Goal: Complete application form

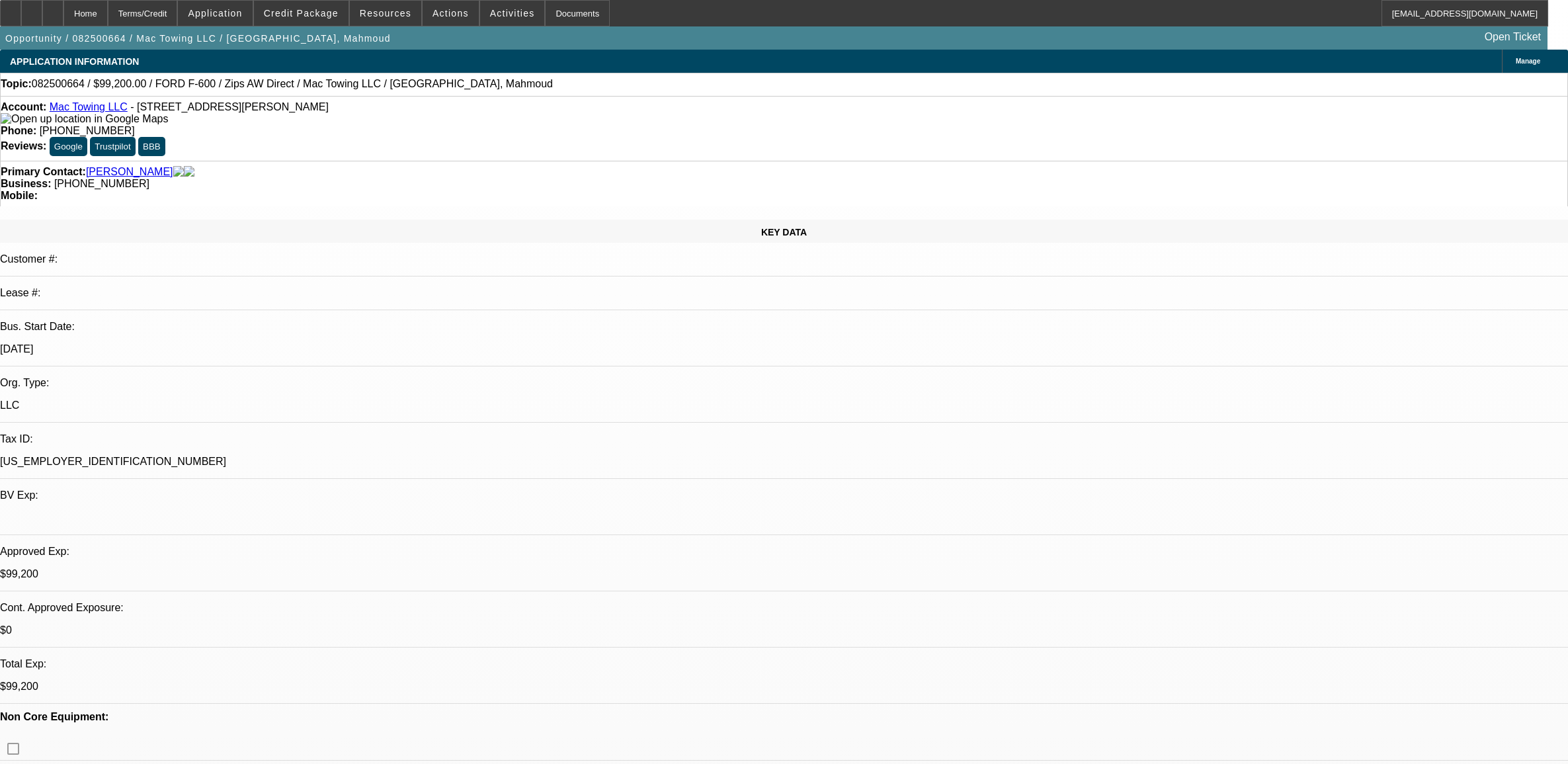
select select "0.2"
select select "2"
select select "0"
select select "6"
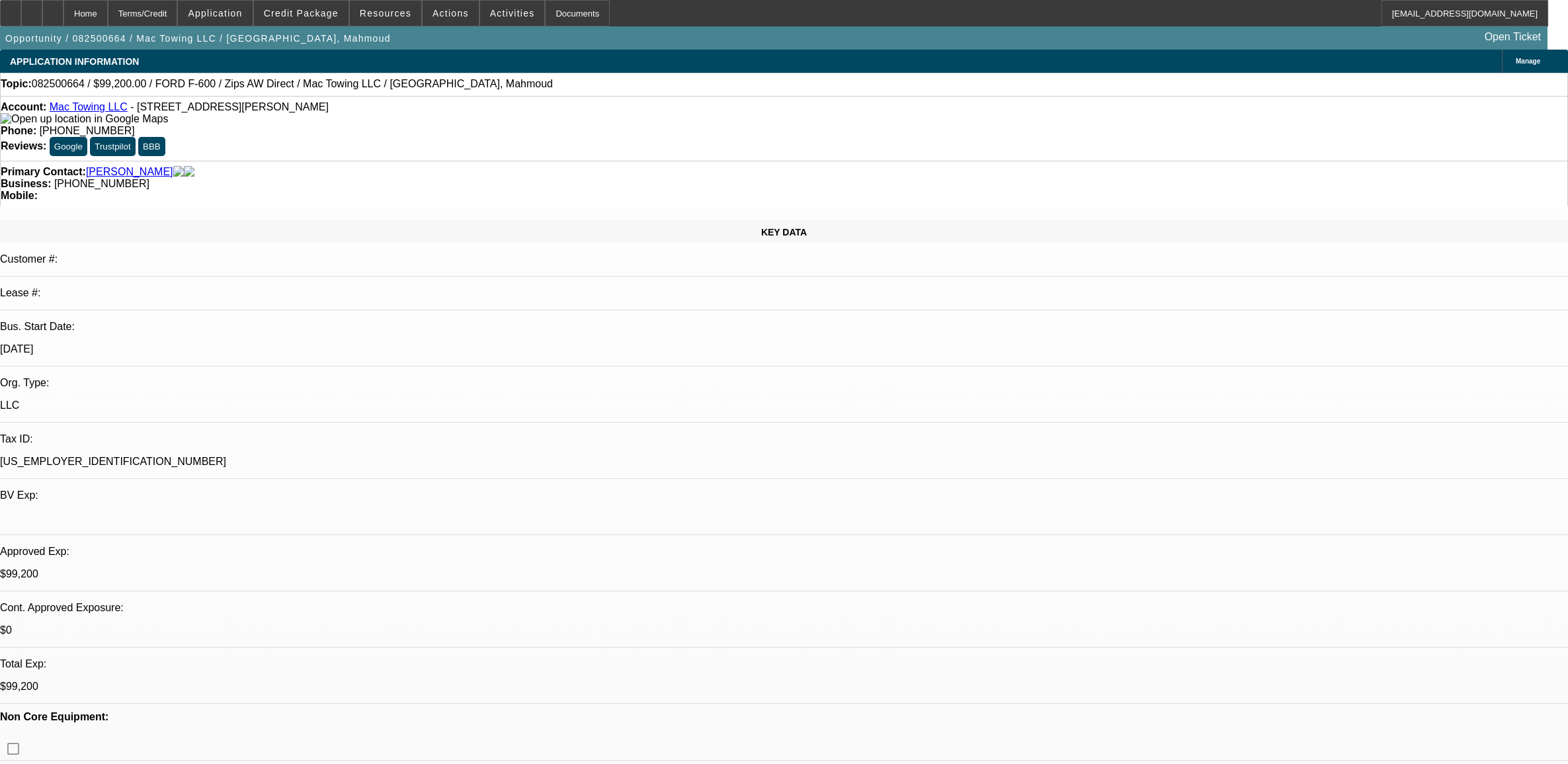
select select "0.2"
select select "2"
select select "0"
select select "6"
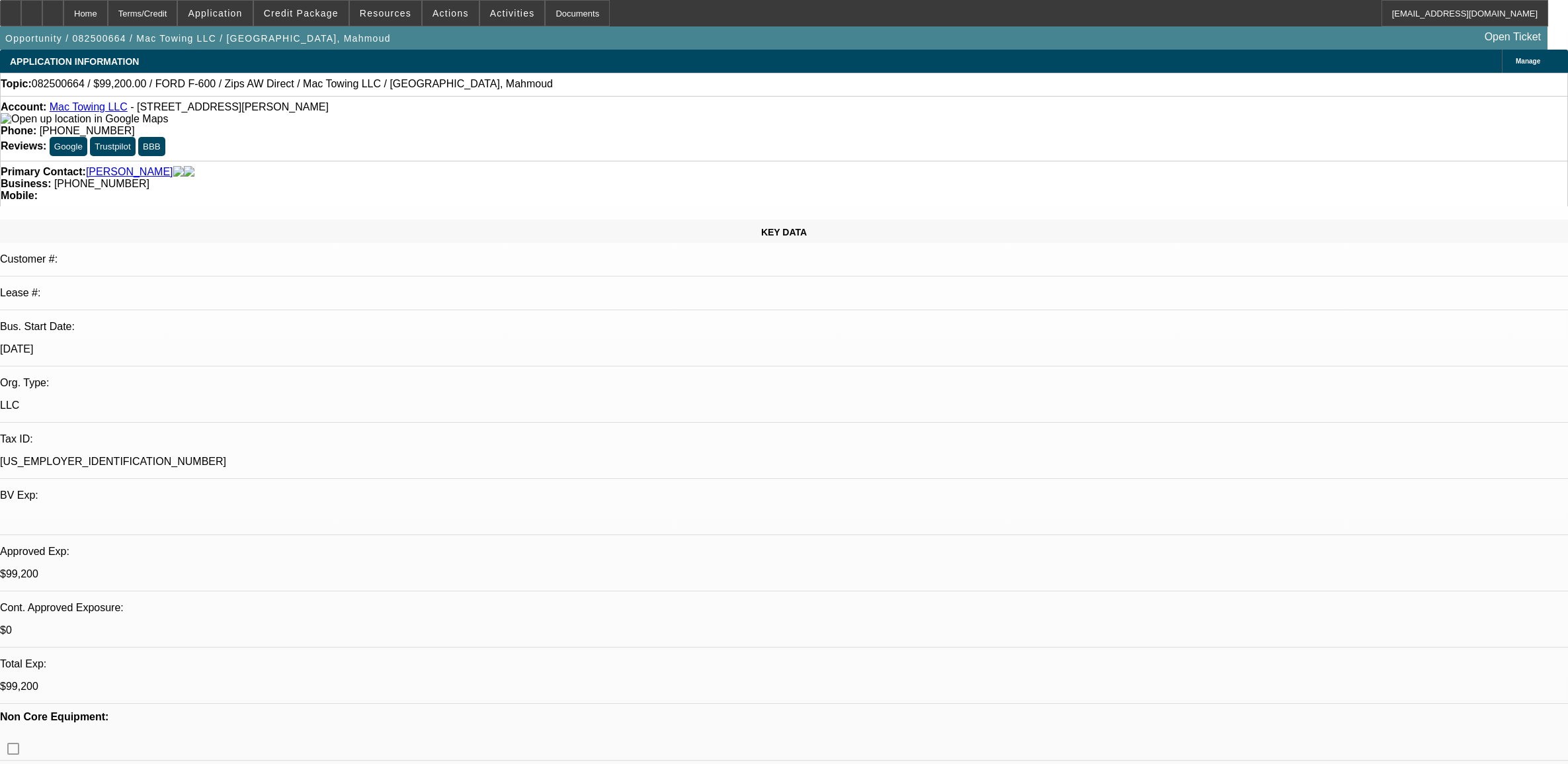
select select "0.2"
select select "2"
select select "0.1"
select select "4"
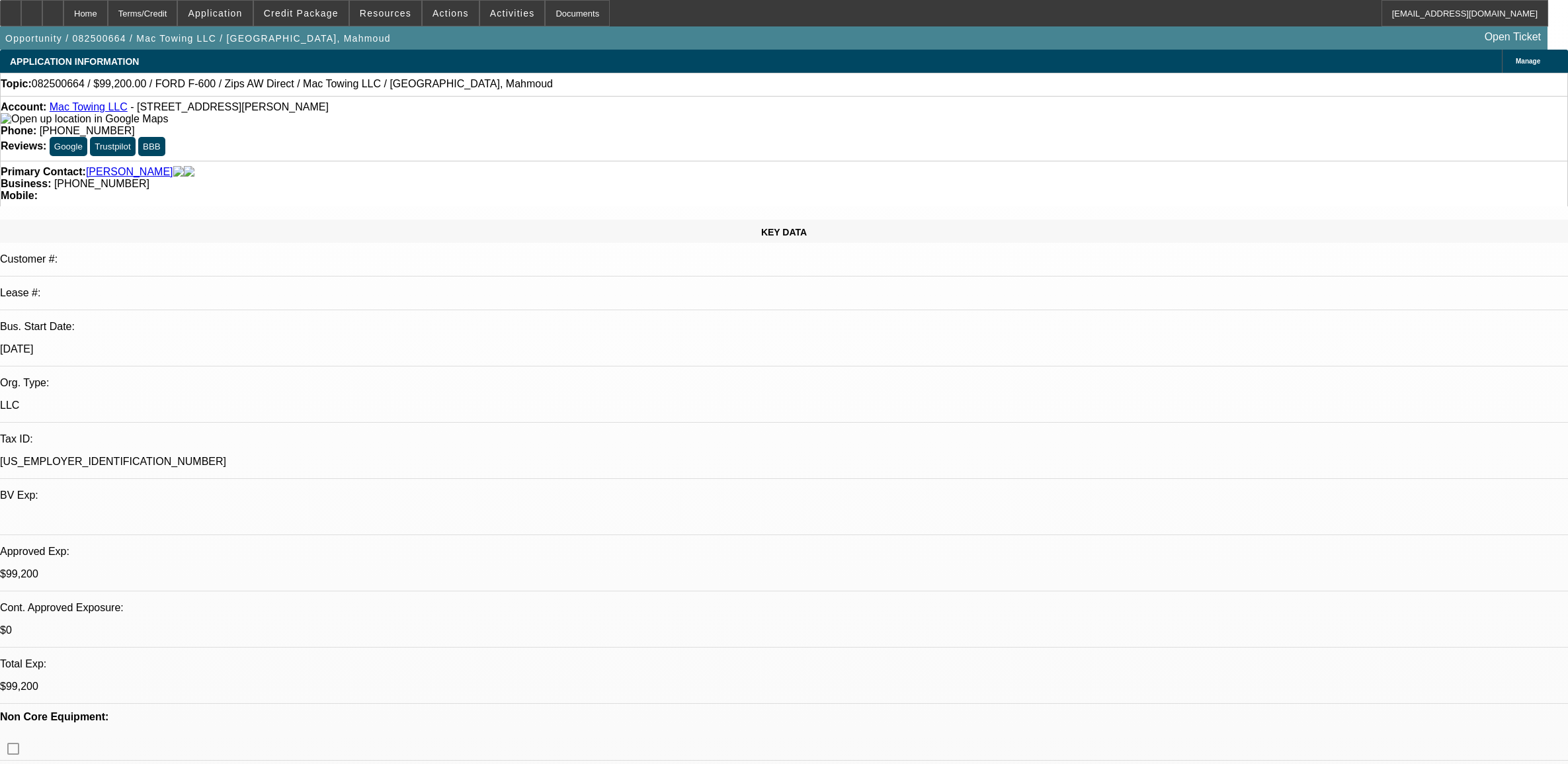
select select "0.2"
select select "2"
select select "0.1"
select select "4"
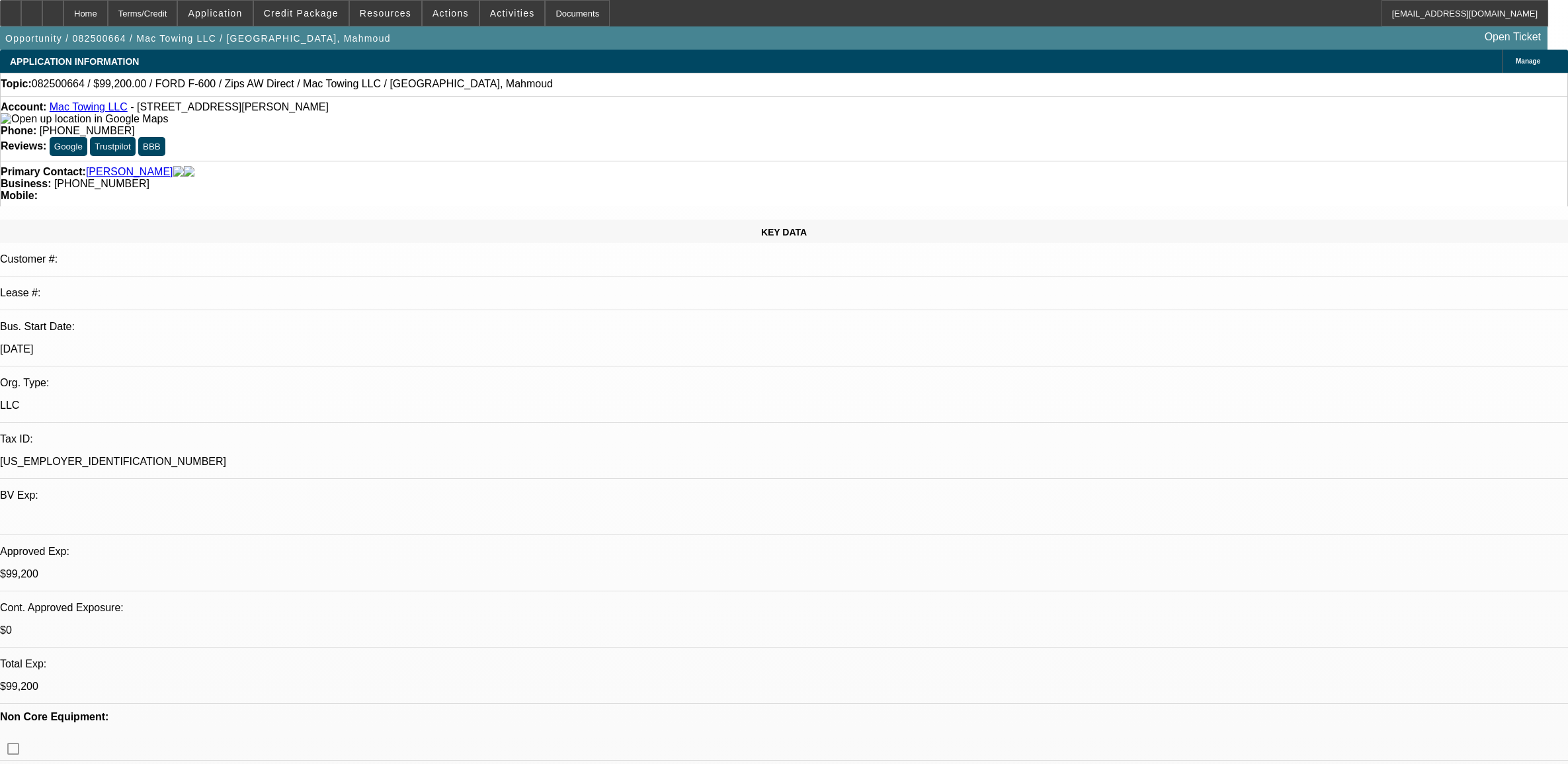
scroll to position [2317, 0]
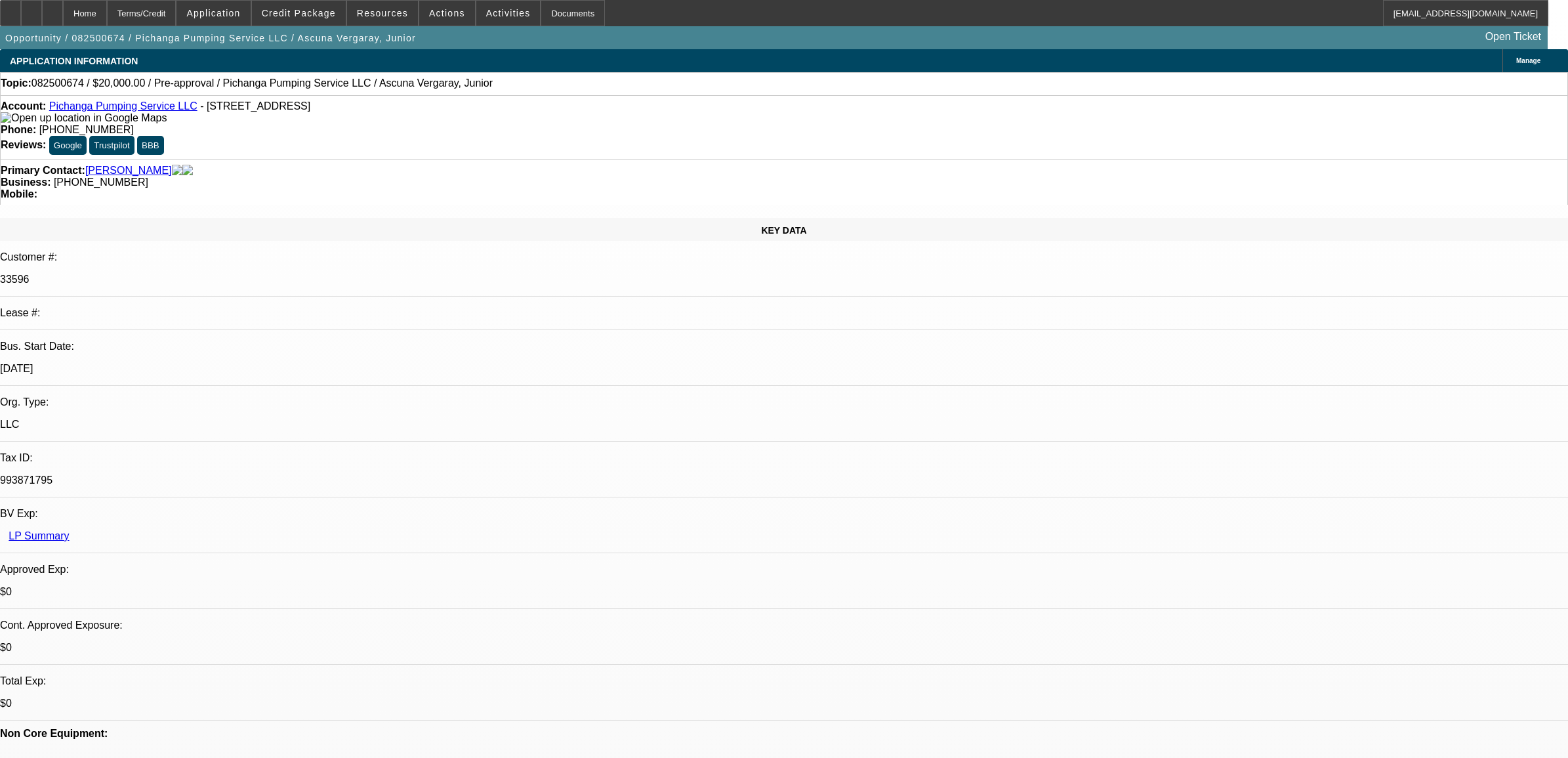
select select "0"
select select "2"
select select "0.1"
select select "4"
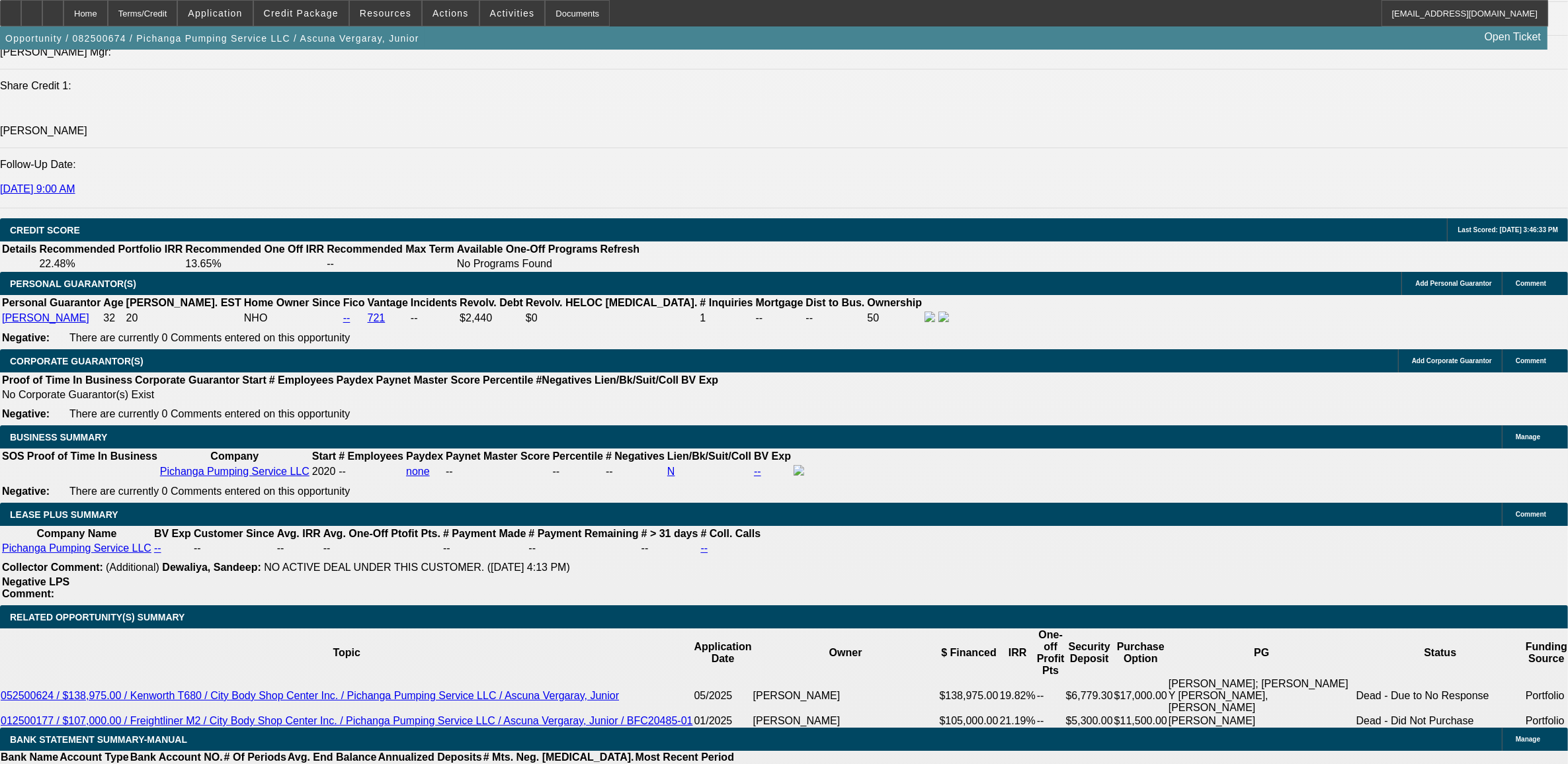
scroll to position [1901, 0]
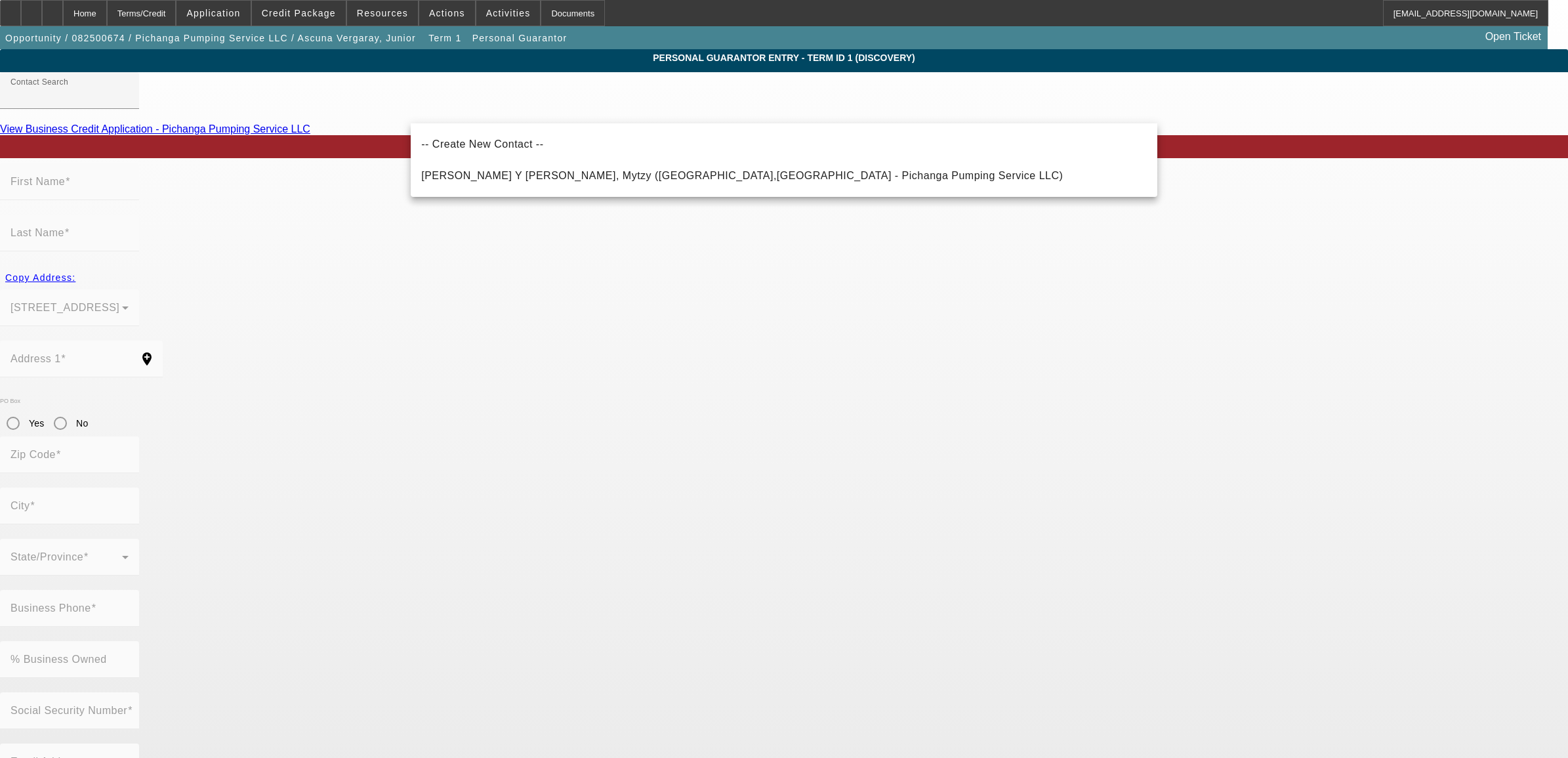
click at [1350, 236] on app-personal-guarantor-manage "Personal Guarantor Entry - Term ID 1 (Discovery) Contact Search View Business C…" at bounding box center [784, 705] width 1568 height 1312
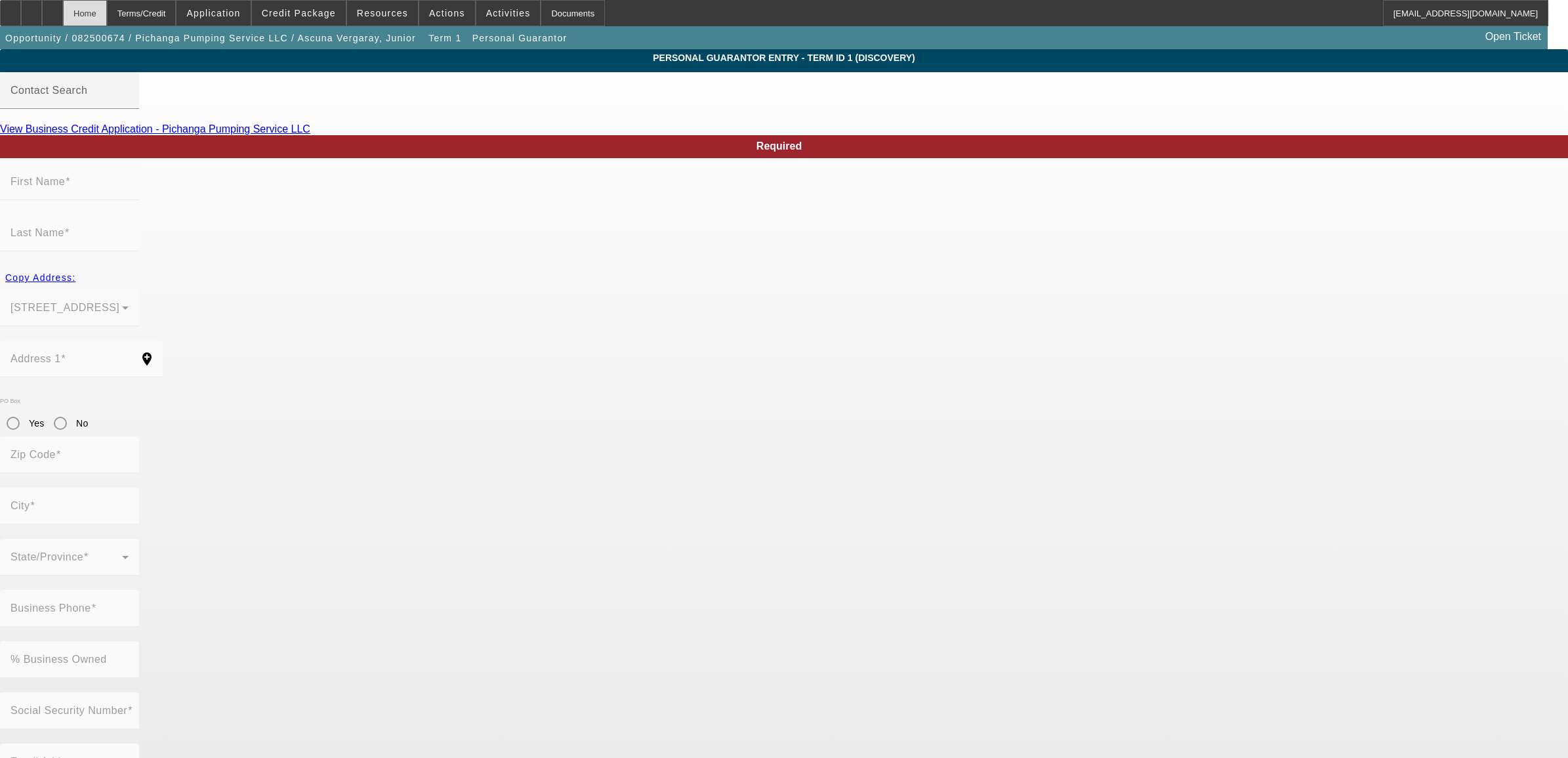
click at [107, 19] on div "Home" at bounding box center [85, 13] width 44 height 26
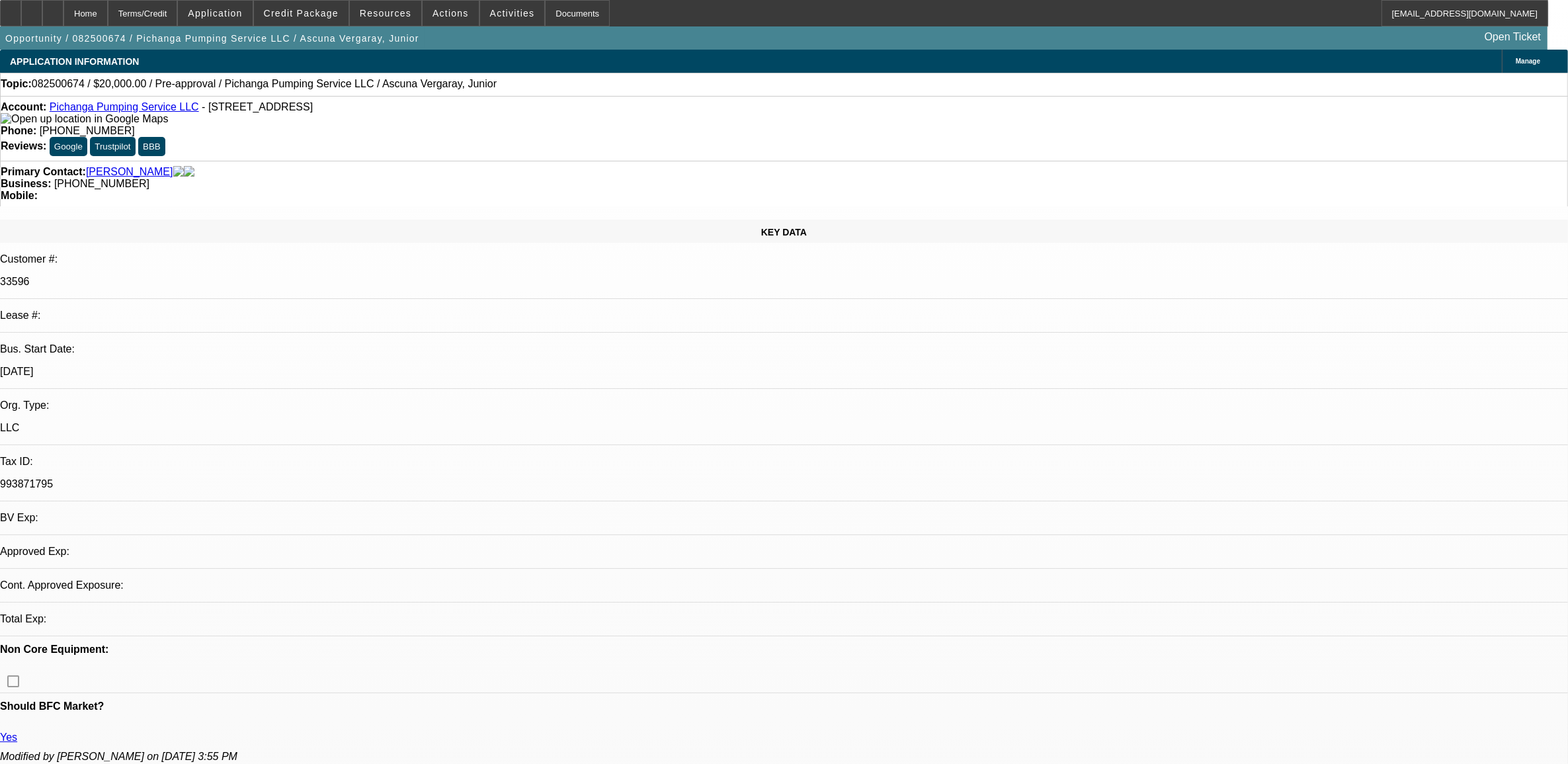
select select "0"
select select "2"
select select "0.1"
select select "4"
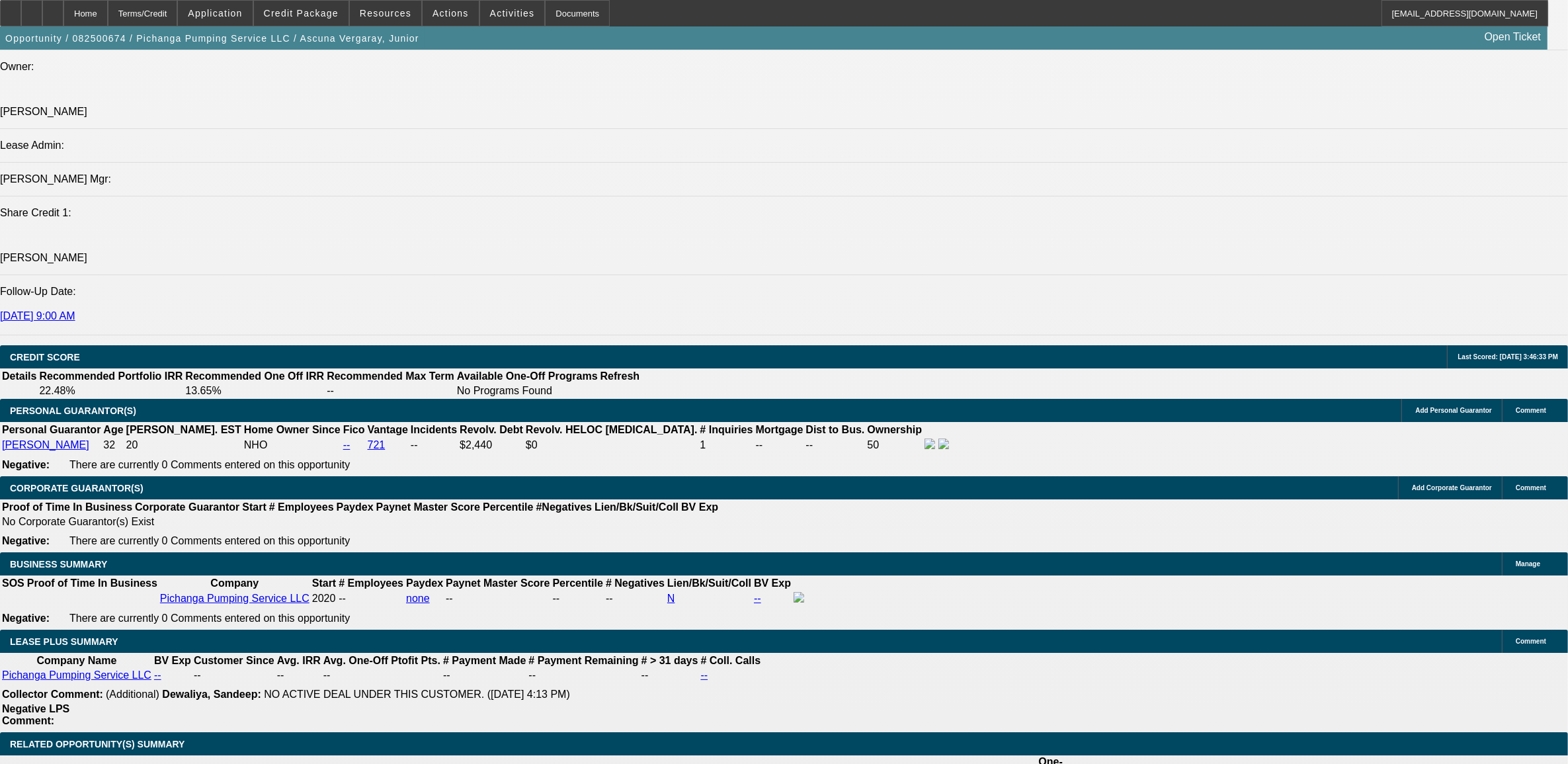
scroll to position [1901, 0]
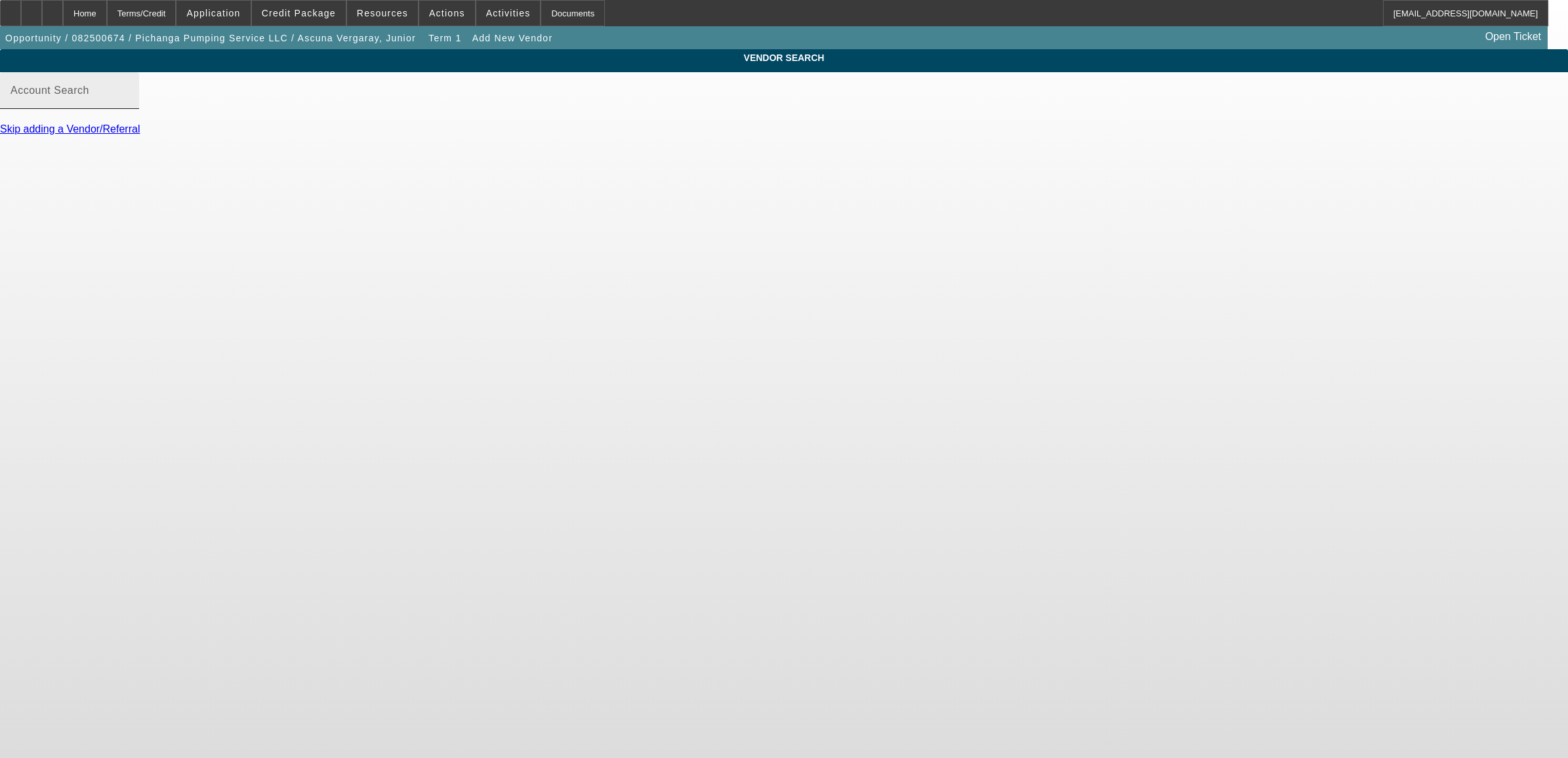
click at [90, 96] on mat-label "Account Search" at bounding box center [50, 90] width 79 height 11
click at [129, 100] on input "Account Search" at bounding box center [69, 95] width 118 height 15
click at [336, 14] on span "Credit Package" at bounding box center [298, 13] width 74 height 11
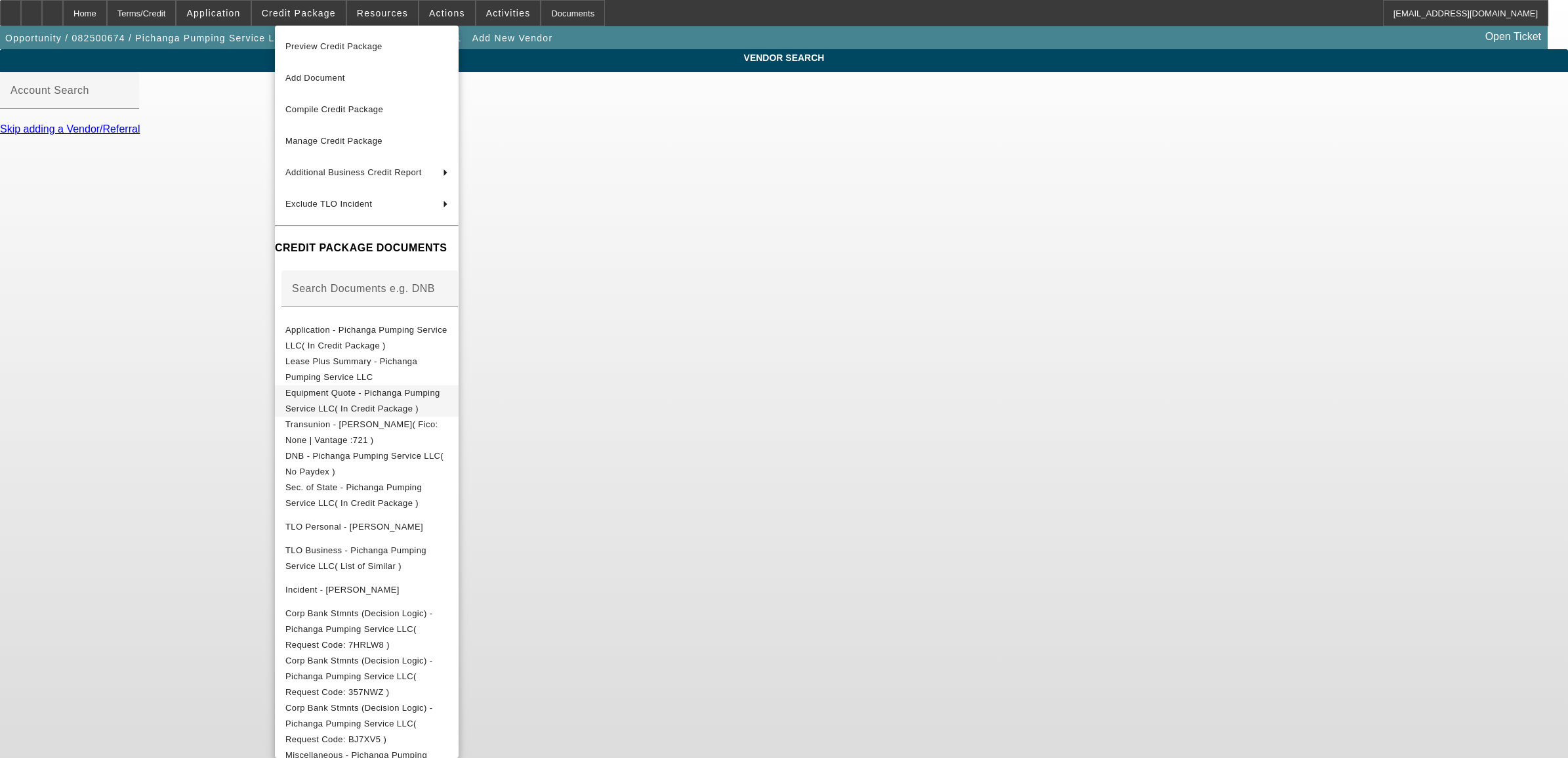
click at [420, 394] on span "Equipment Quote - Pichanga Pumping Service LLC( In Credit Package )" at bounding box center [362, 399] width 155 height 25
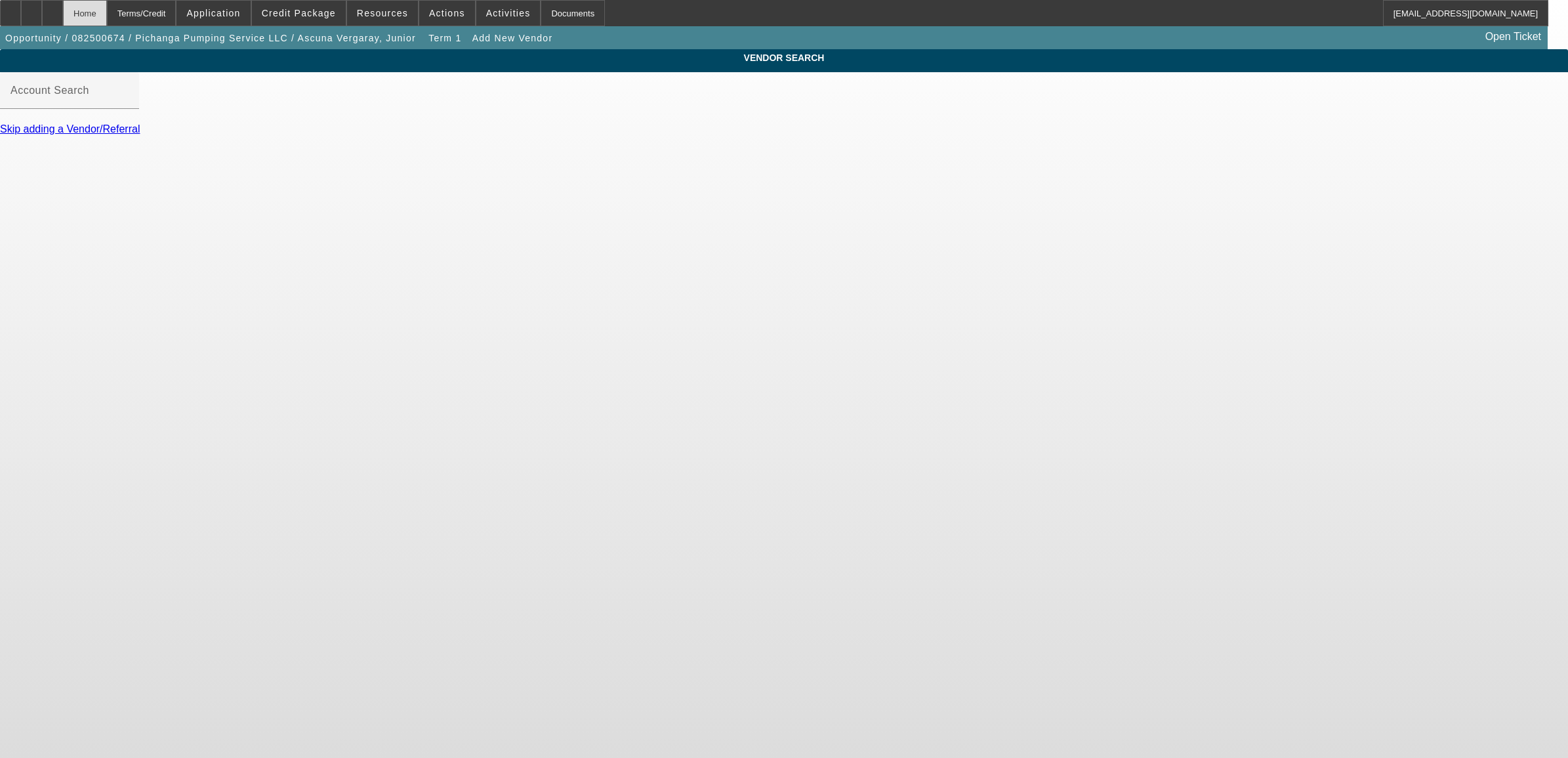
click at [107, 15] on div "Home" at bounding box center [85, 13] width 44 height 26
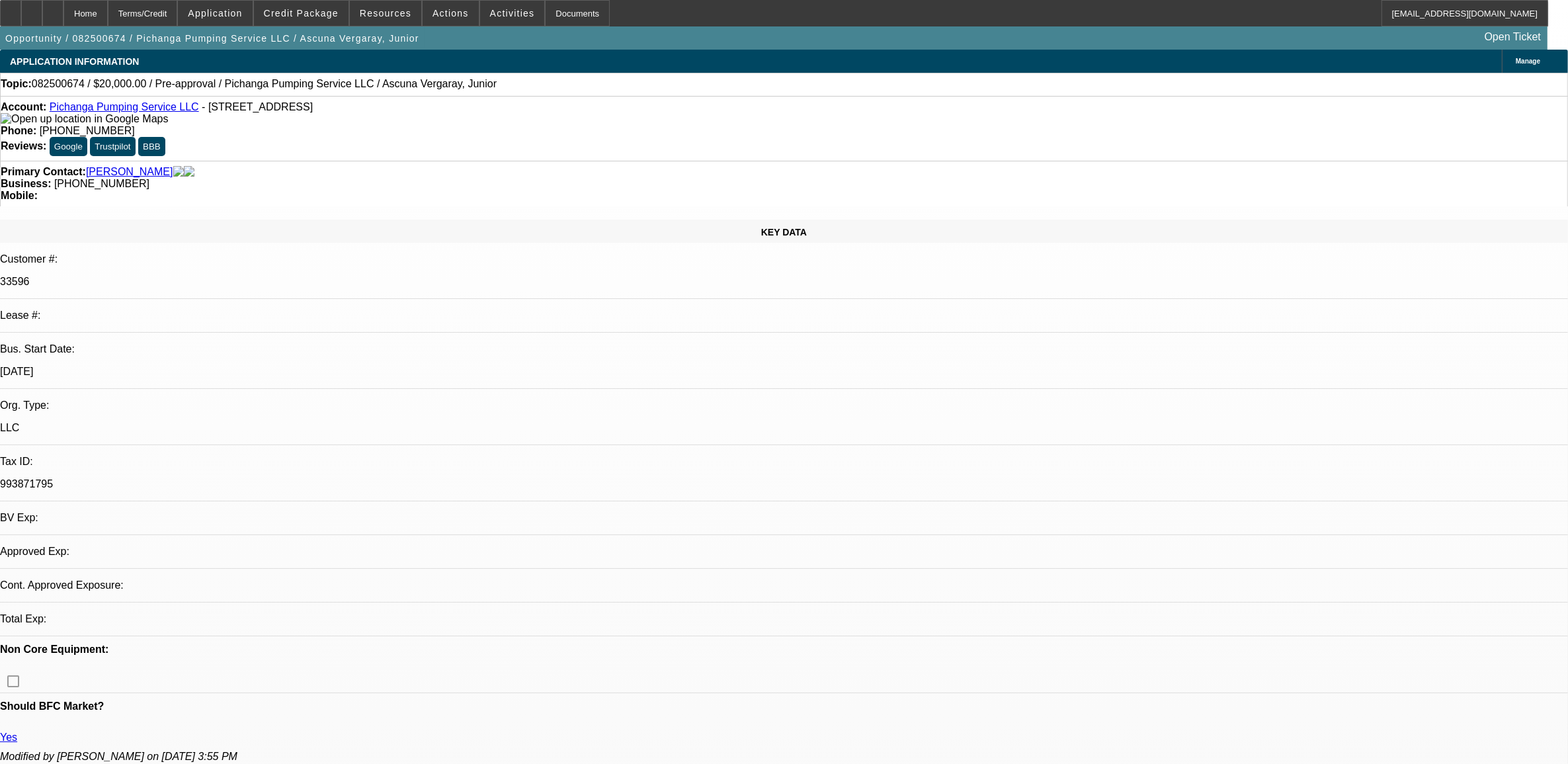
select select "0"
select select "2"
select select "0.1"
select select "4"
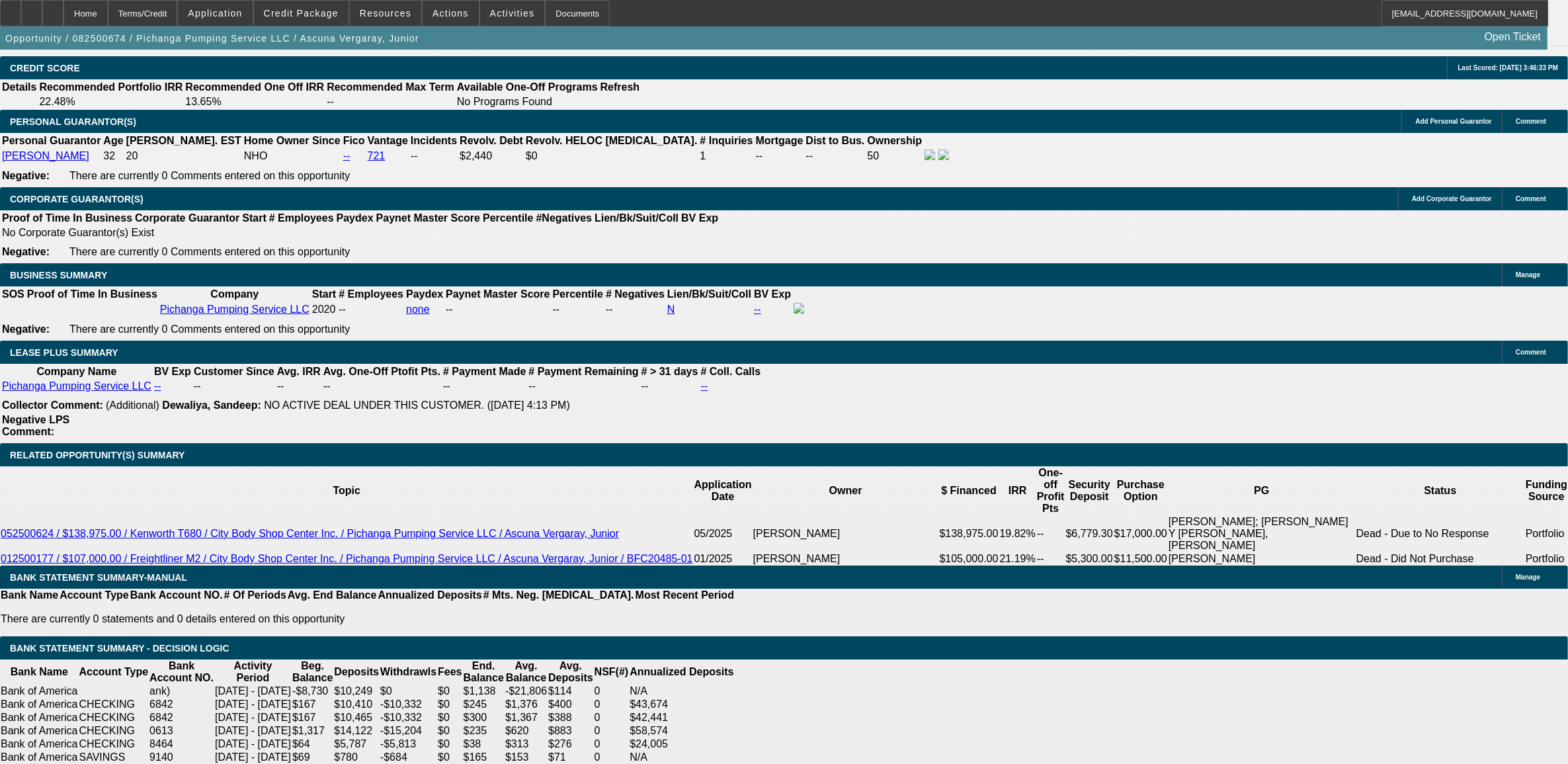
scroll to position [1983, 0]
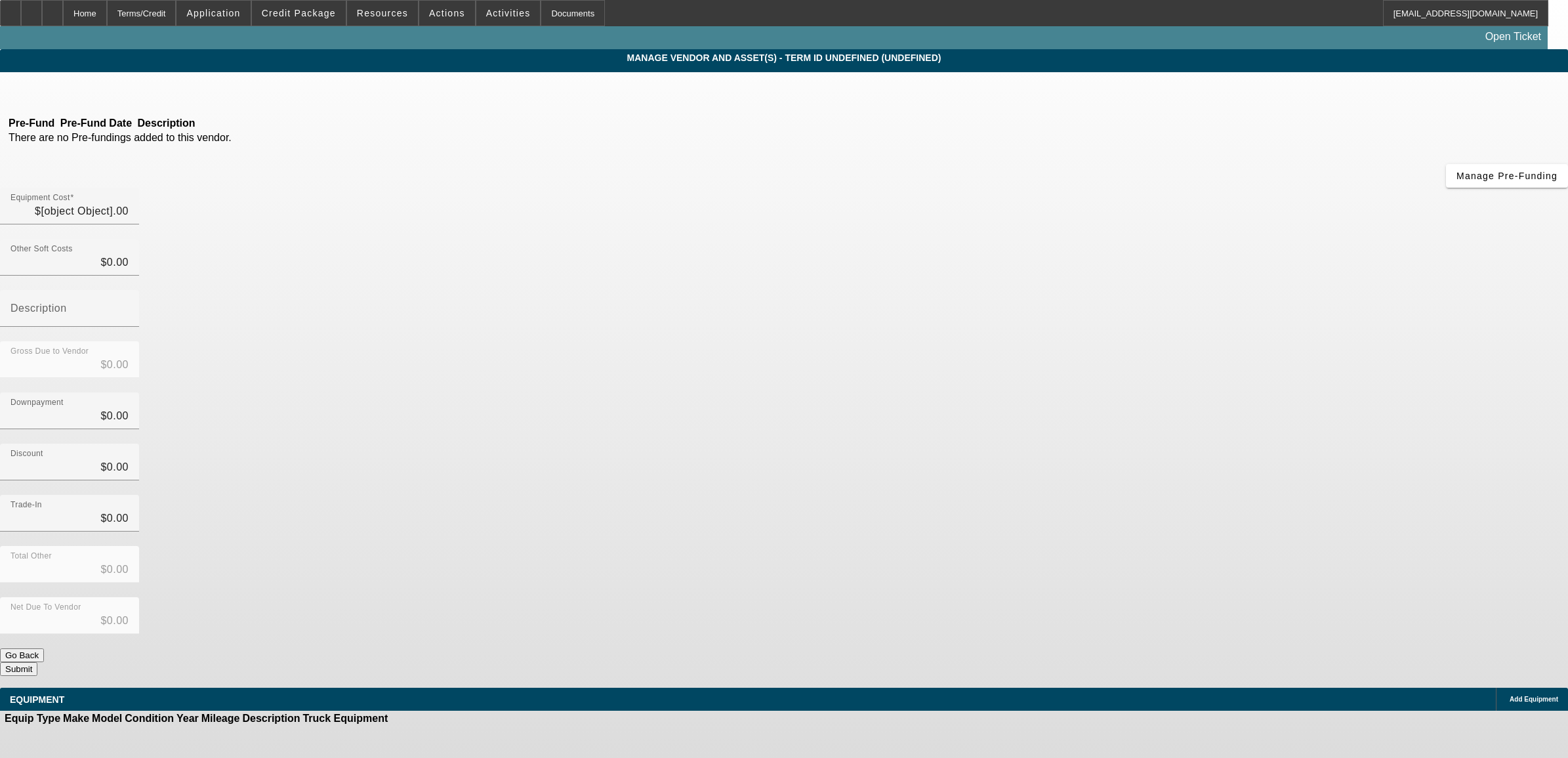
type input "$20,000.00"
click at [1510, 695] on span "Add Equipment" at bounding box center [1535, 699] width 49 height 7
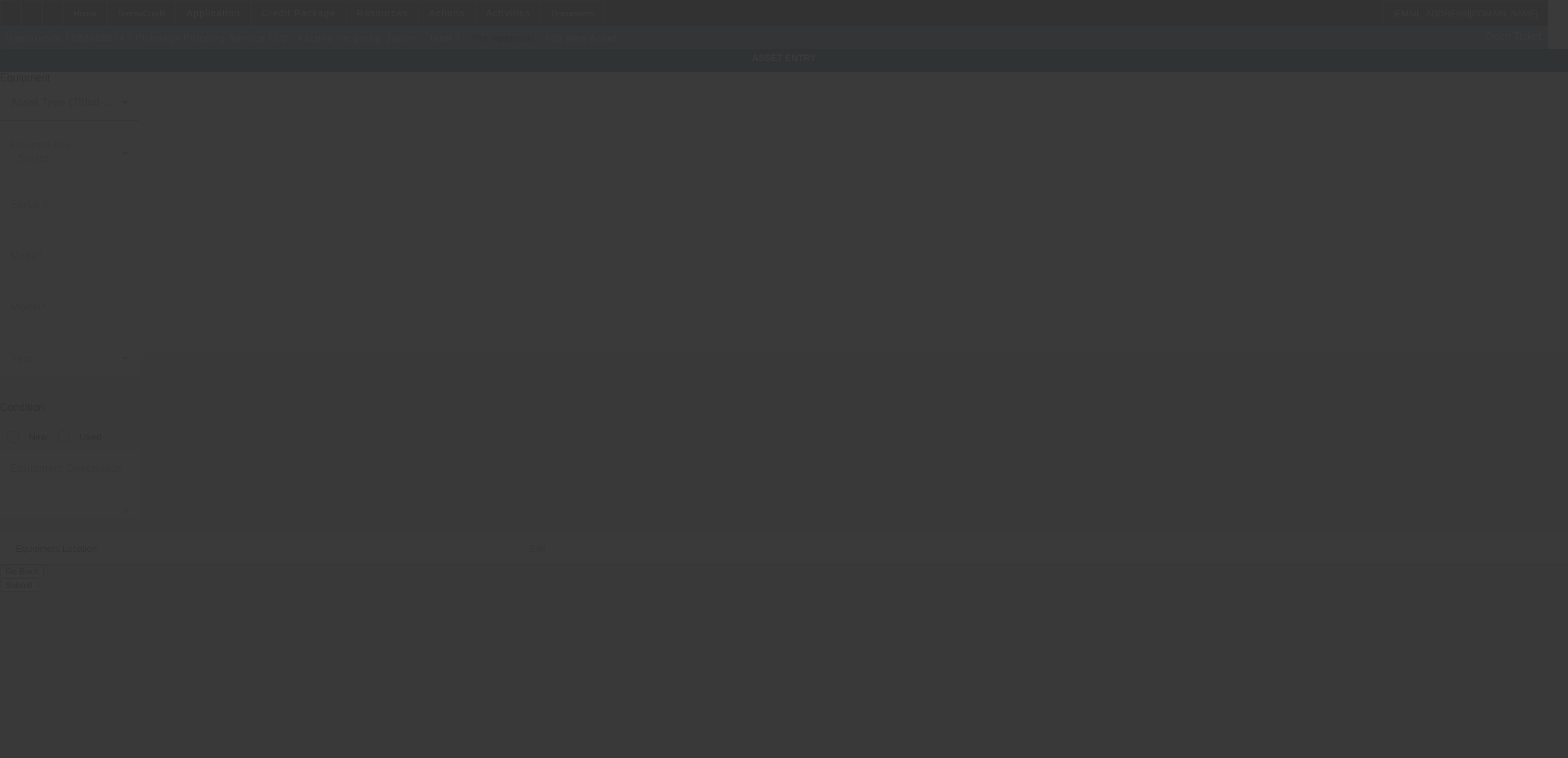
type input "[STREET_ADDRESS]"
type input "Mountain View"
type input "94043"
type input "Santa [PERSON_NAME]"
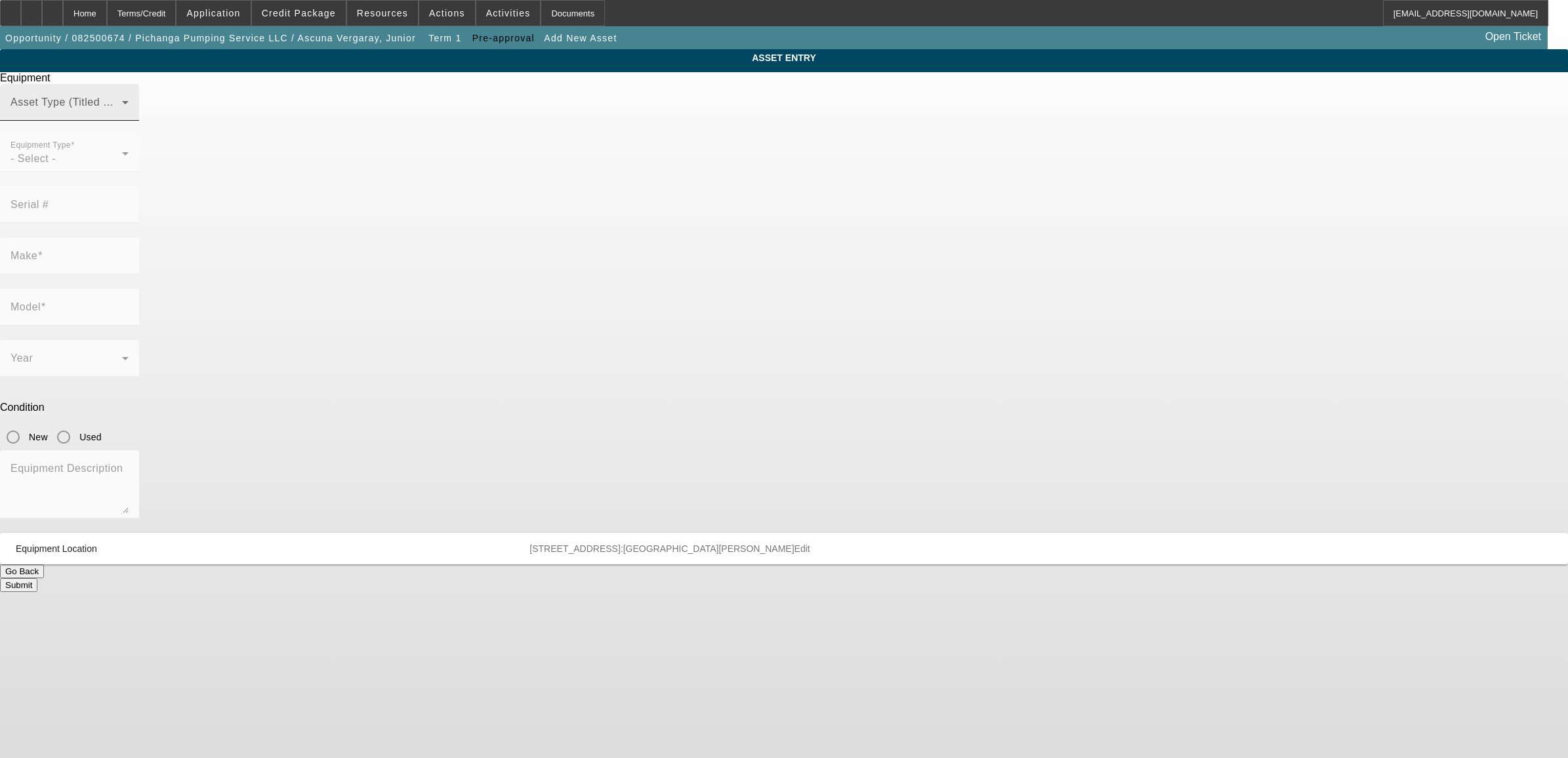
click at [122, 116] on span at bounding box center [66, 107] width 112 height 15
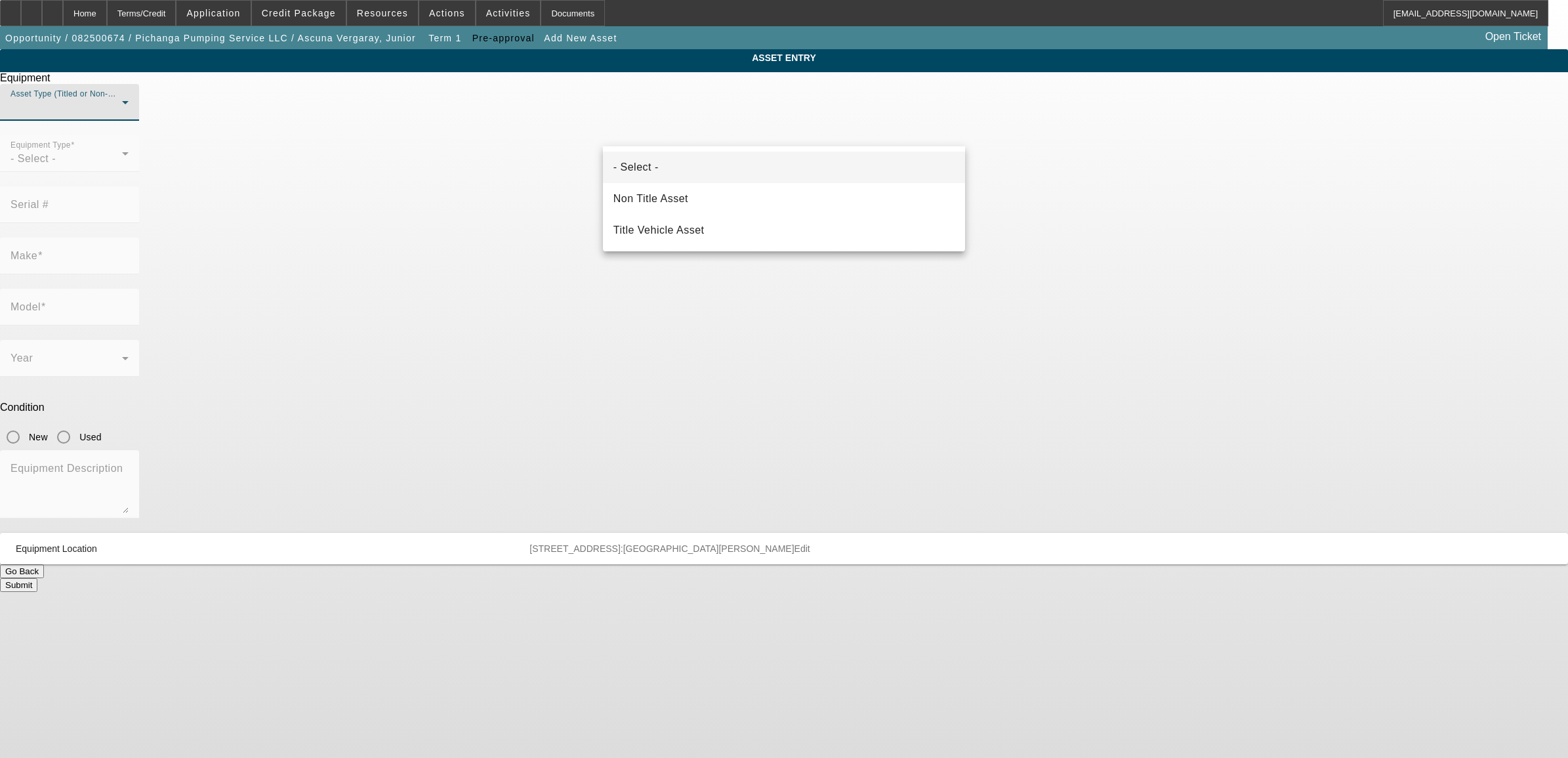
click at [1039, 207] on div at bounding box center [784, 379] width 1568 height 758
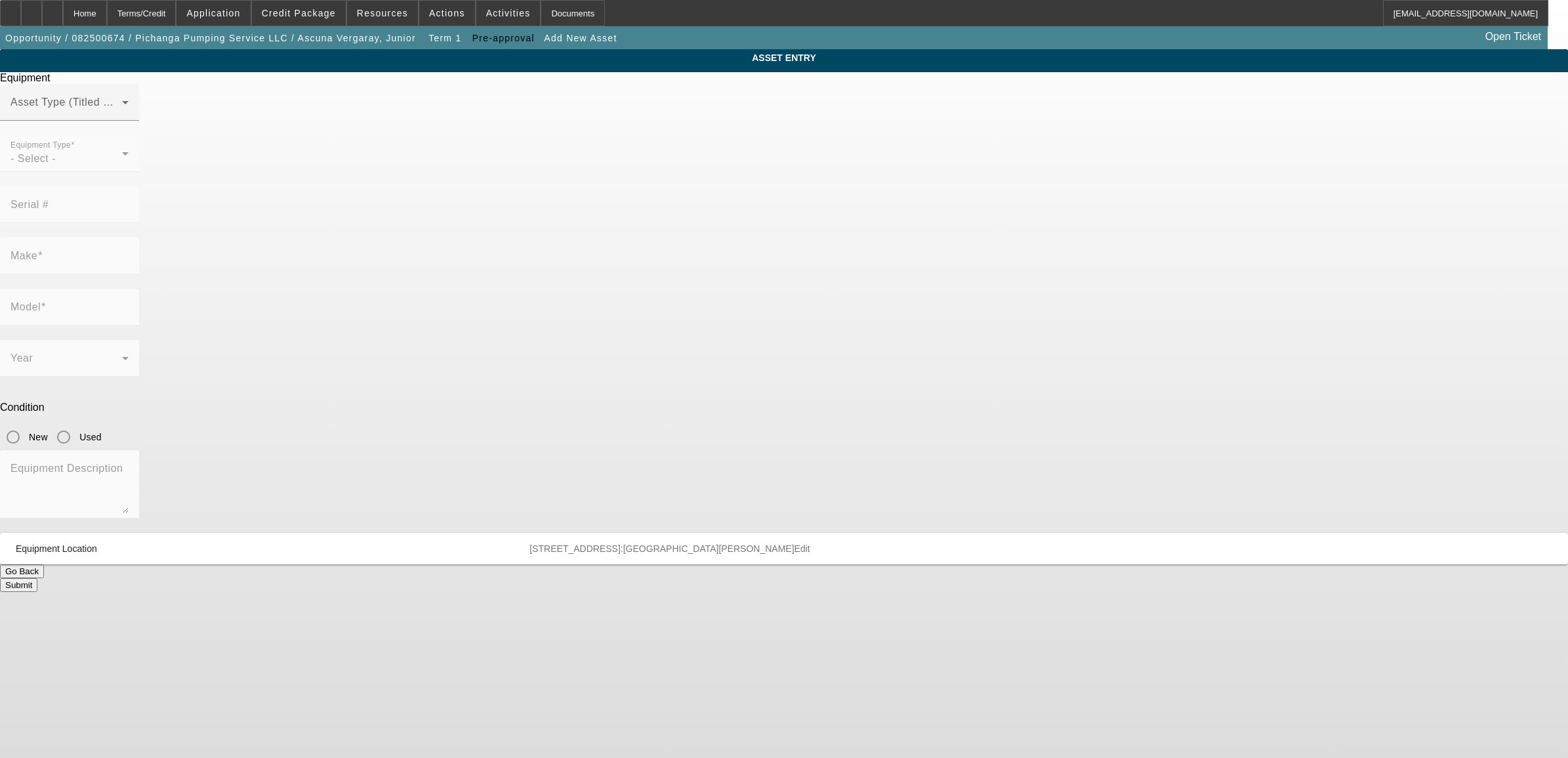
drag, startPoint x: 737, startPoint y: 277, endPoint x: 724, endPoint y: 261, distance: 20.6
click at [139, 340] on mat-form-field "Year" at bounding box center [69, 365] width 139 height 51
click at [139, 186] on div at bounding box center [69, 179] width 139 height 15
click at [107, 16] on div "Home" at bounding box center [85, 13] width 44 height 26
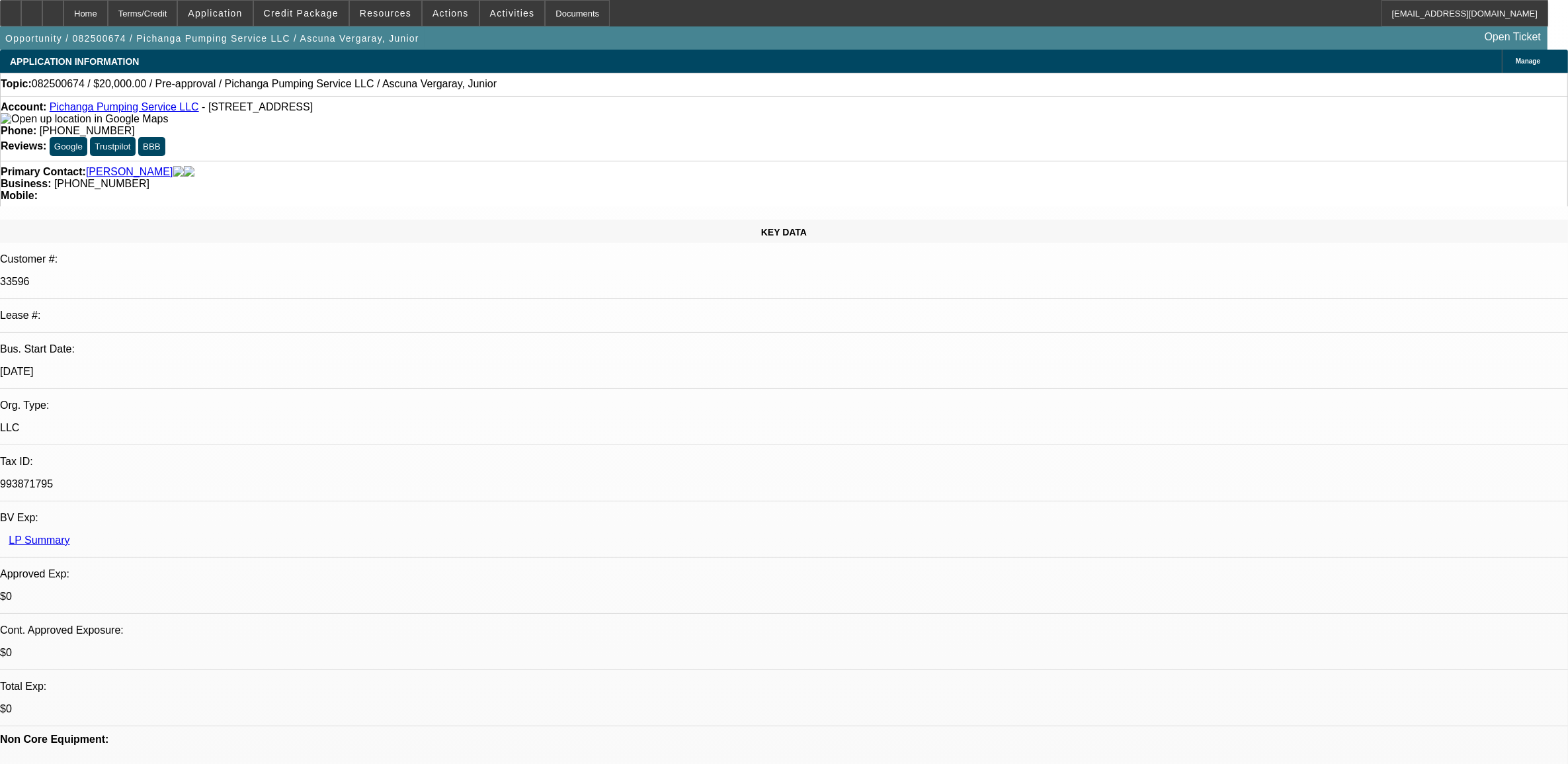
select select "0"
select select "2"
select select "0.1"
select select "4"
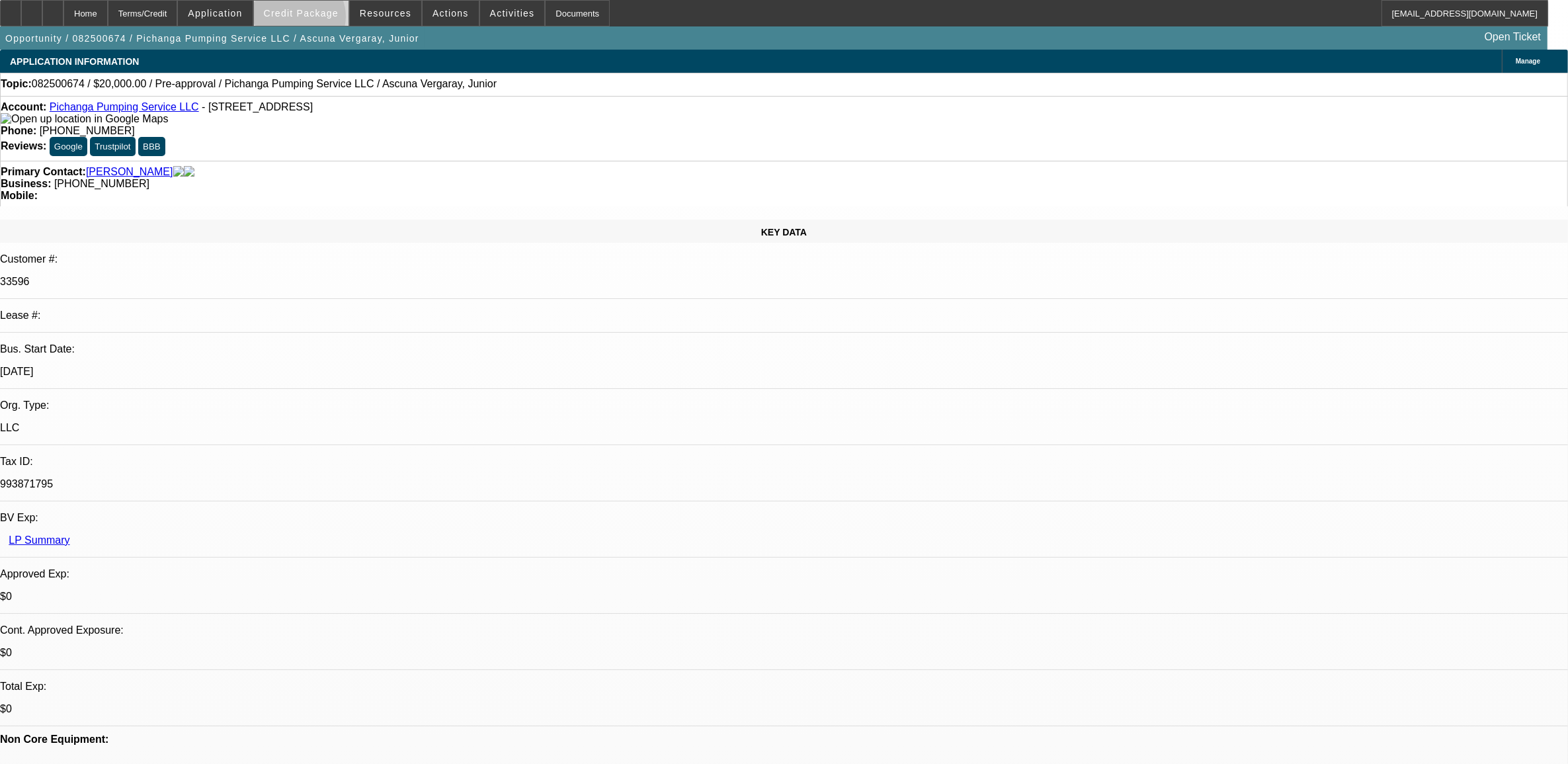
click at [322, 20] on span at bounding box center [300, 13] width 94 height 32
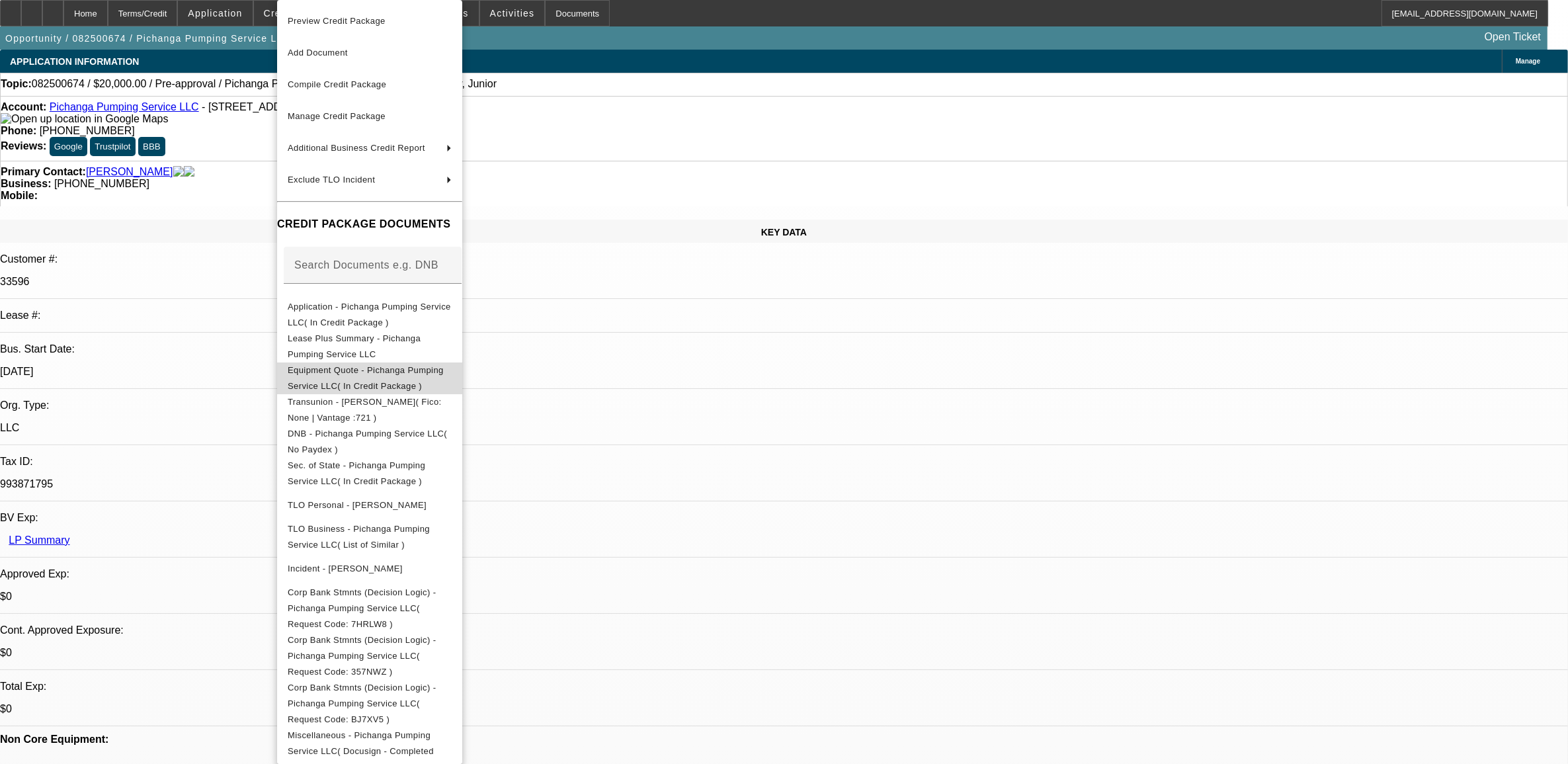
click at [435, 373] on span "Equipment Quote - Pichanga Pumping Service LLC( In Credit Package )" at bounding box center [365, 377] width 156 height 25
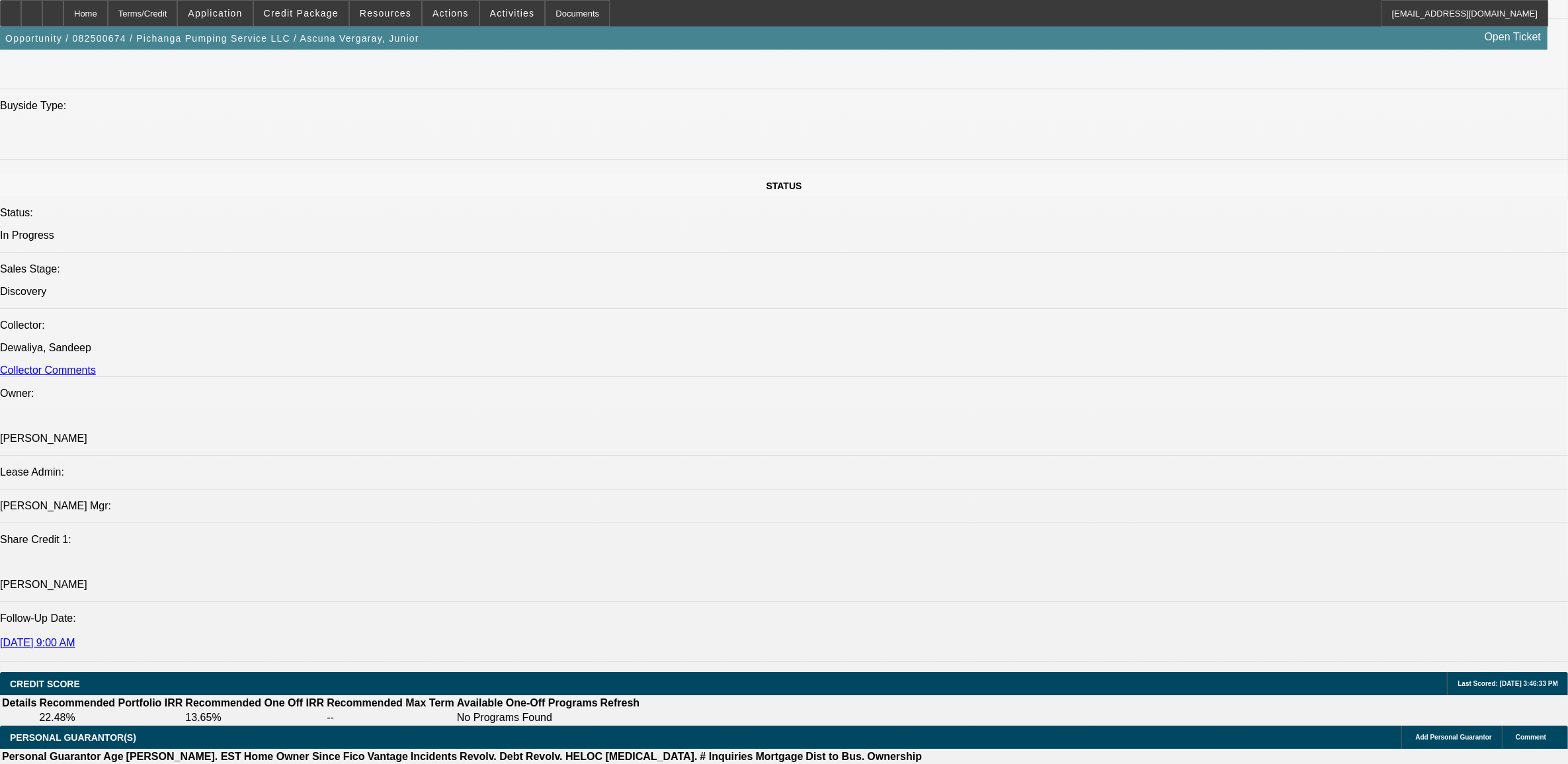
scroll to position [1405, 0]
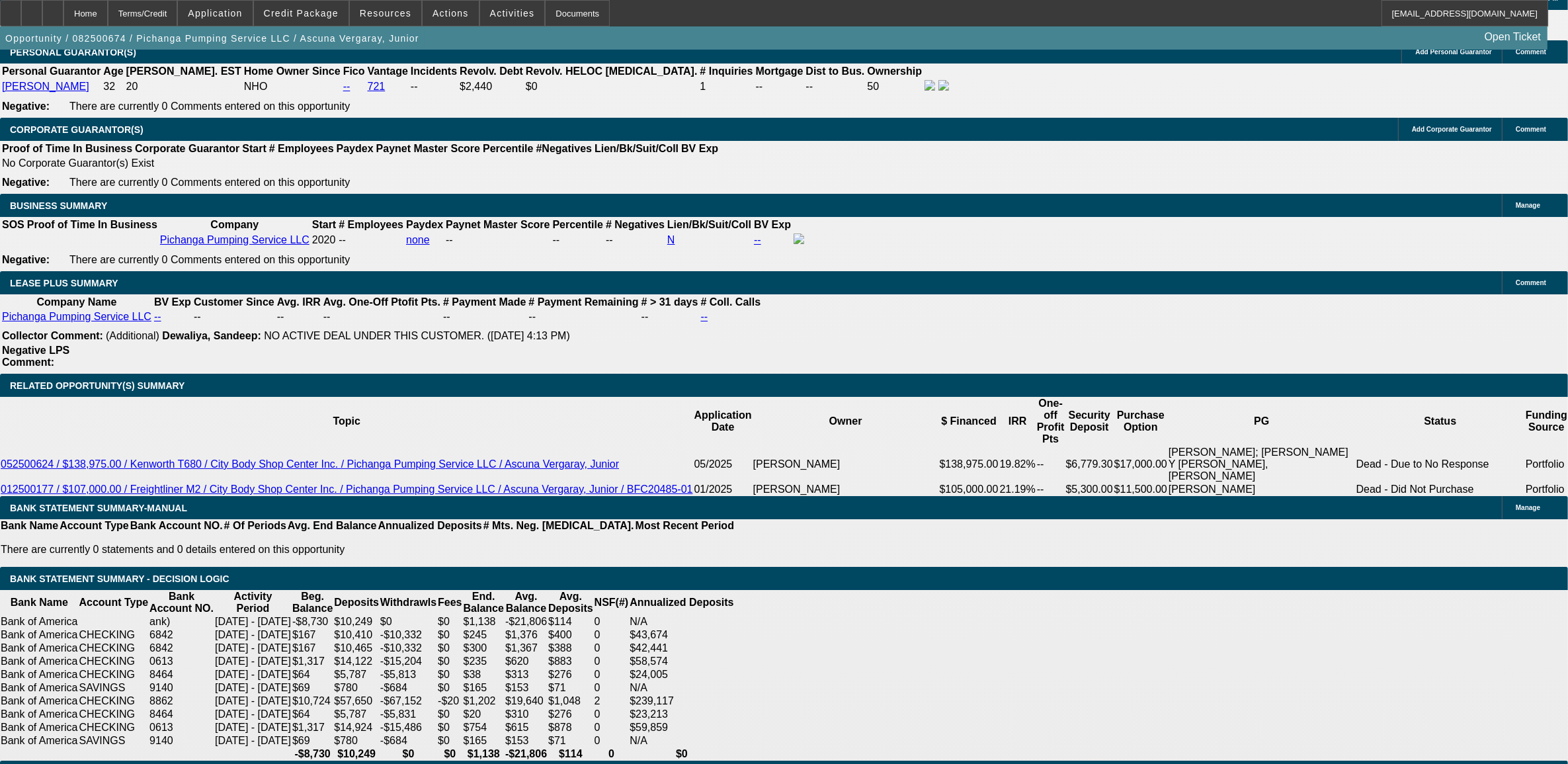
scroll to position [1983, 0]
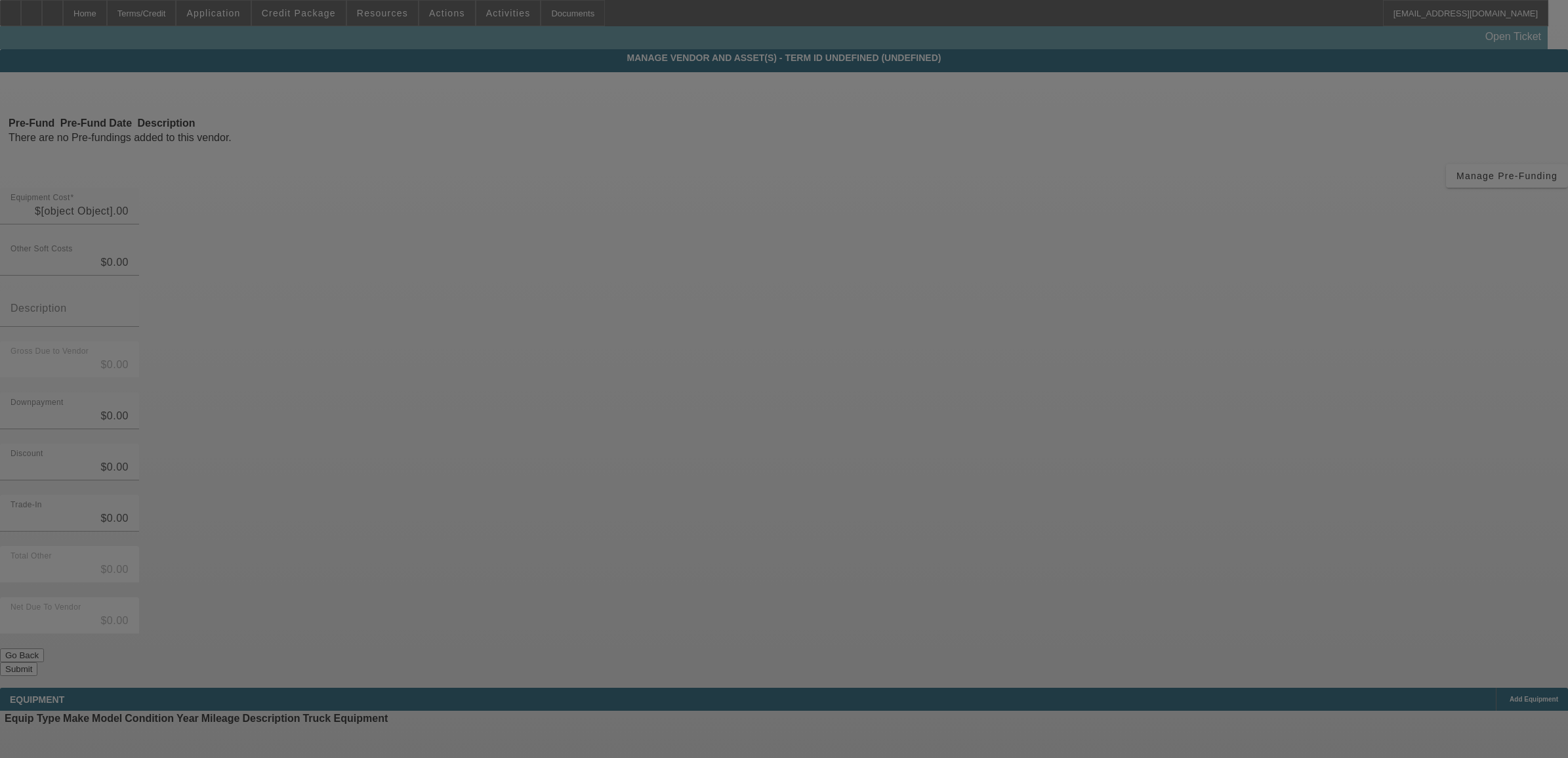
type input "$20,000.00"
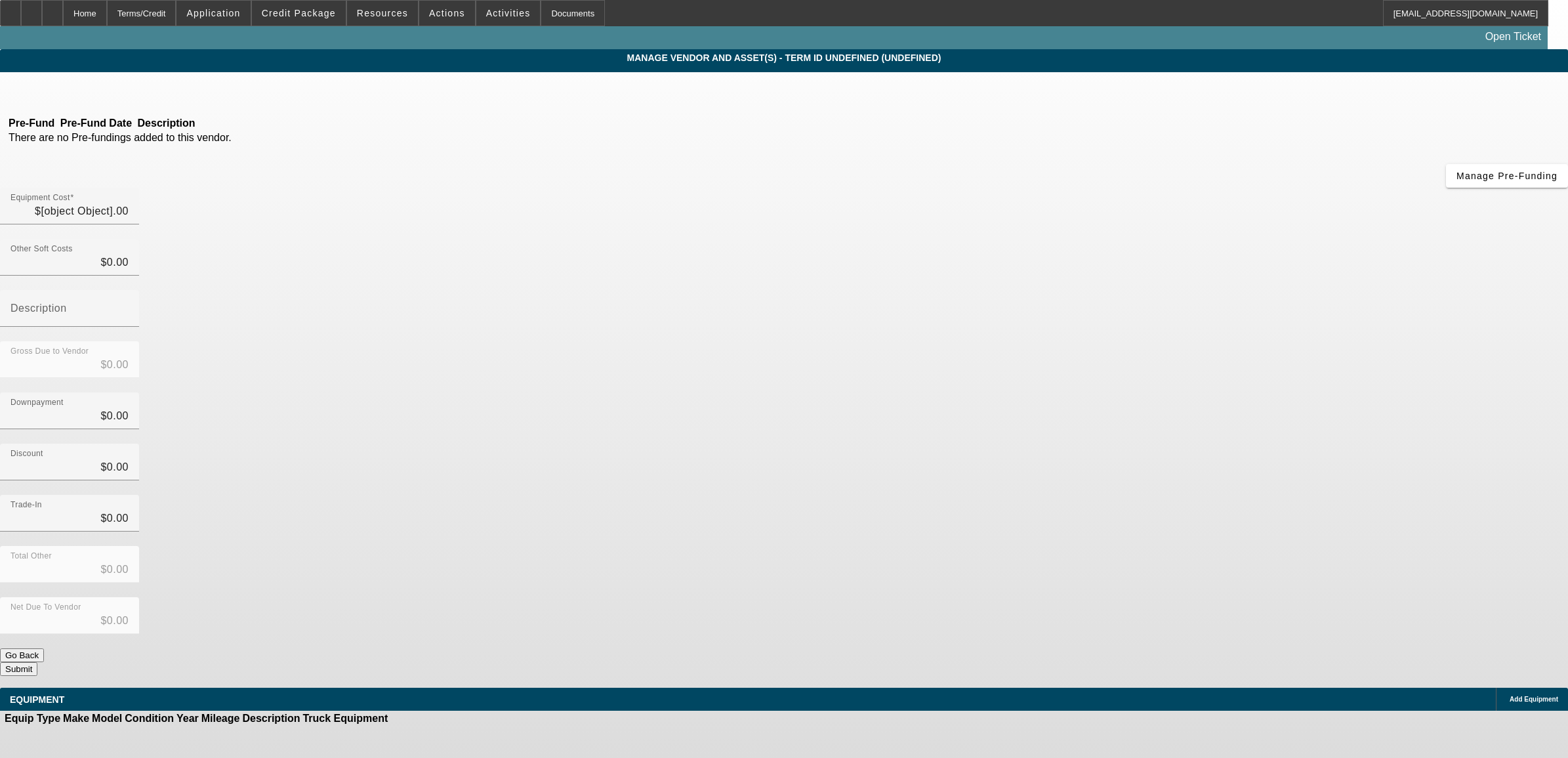
type input "$20,000.00"
click at [1510, 695] on span "Add Equipment" at bounding box center [1535, 699] width 49 height 7
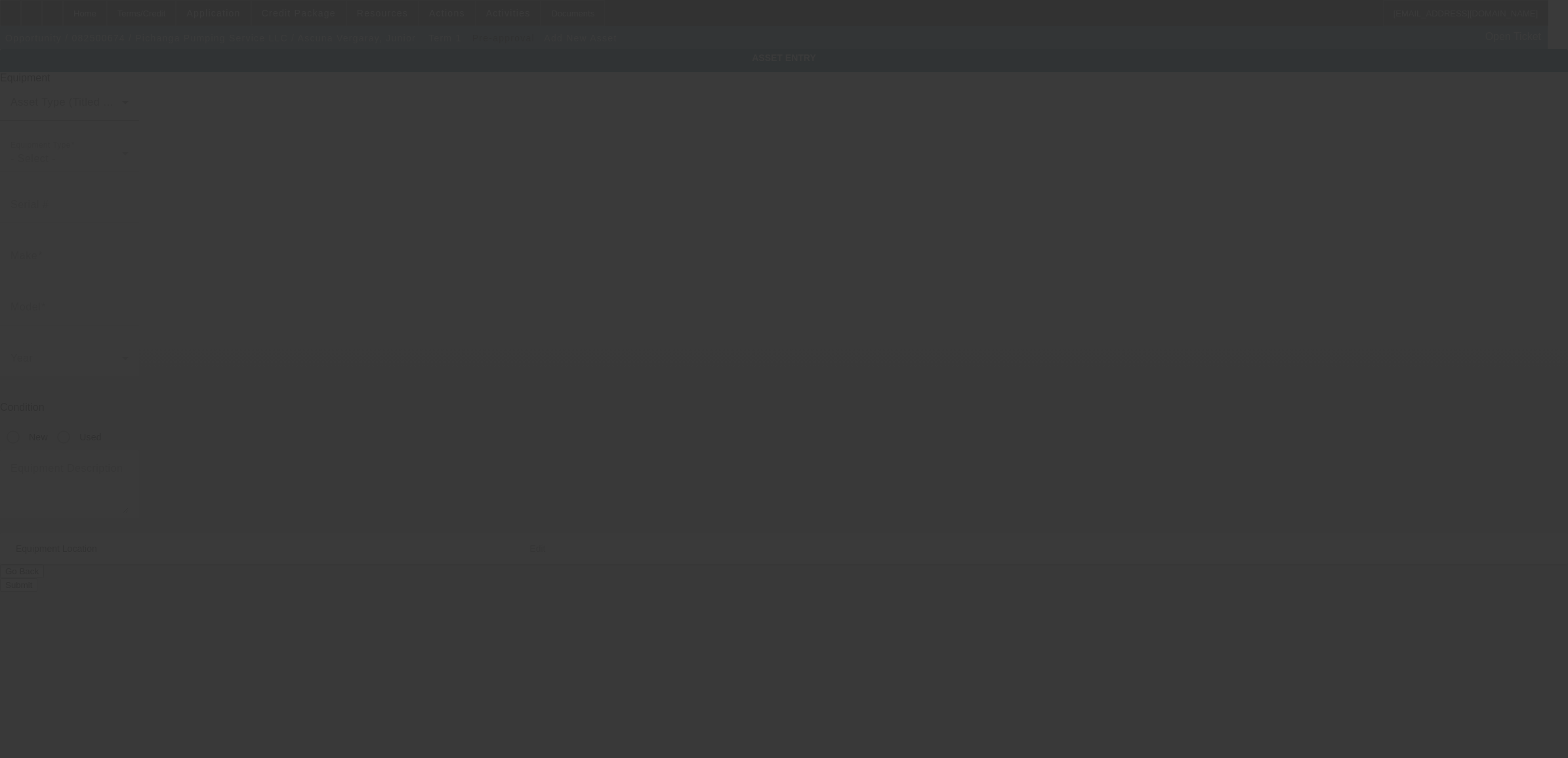
type input "[STREET_ADDRESS]"
type input "Mountain View"
type input "94043"
type input "Santa [PERSON_NAME]"
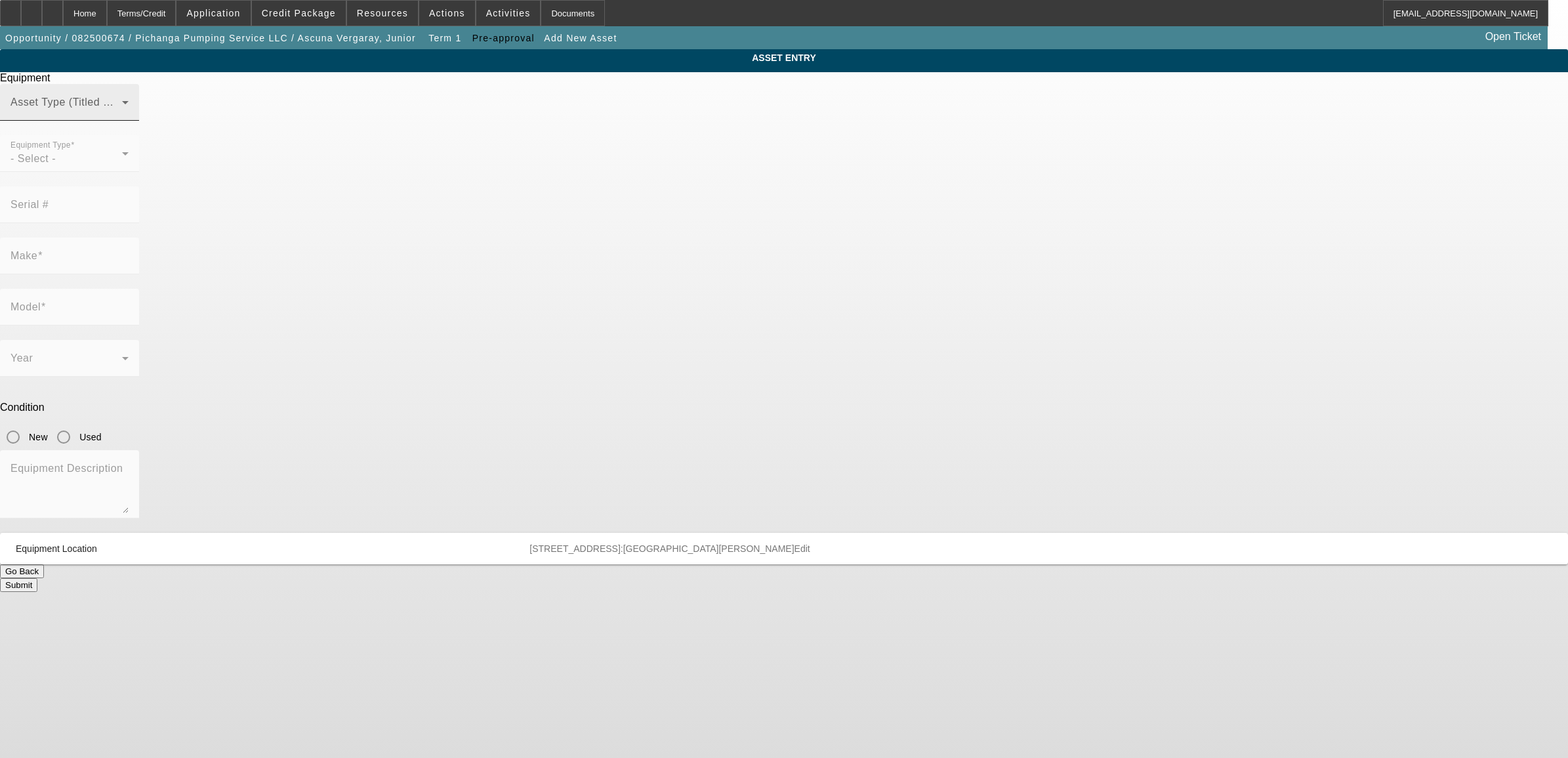
click at [122, 116] on span at bounding box center [66, 107] width 112 height 15
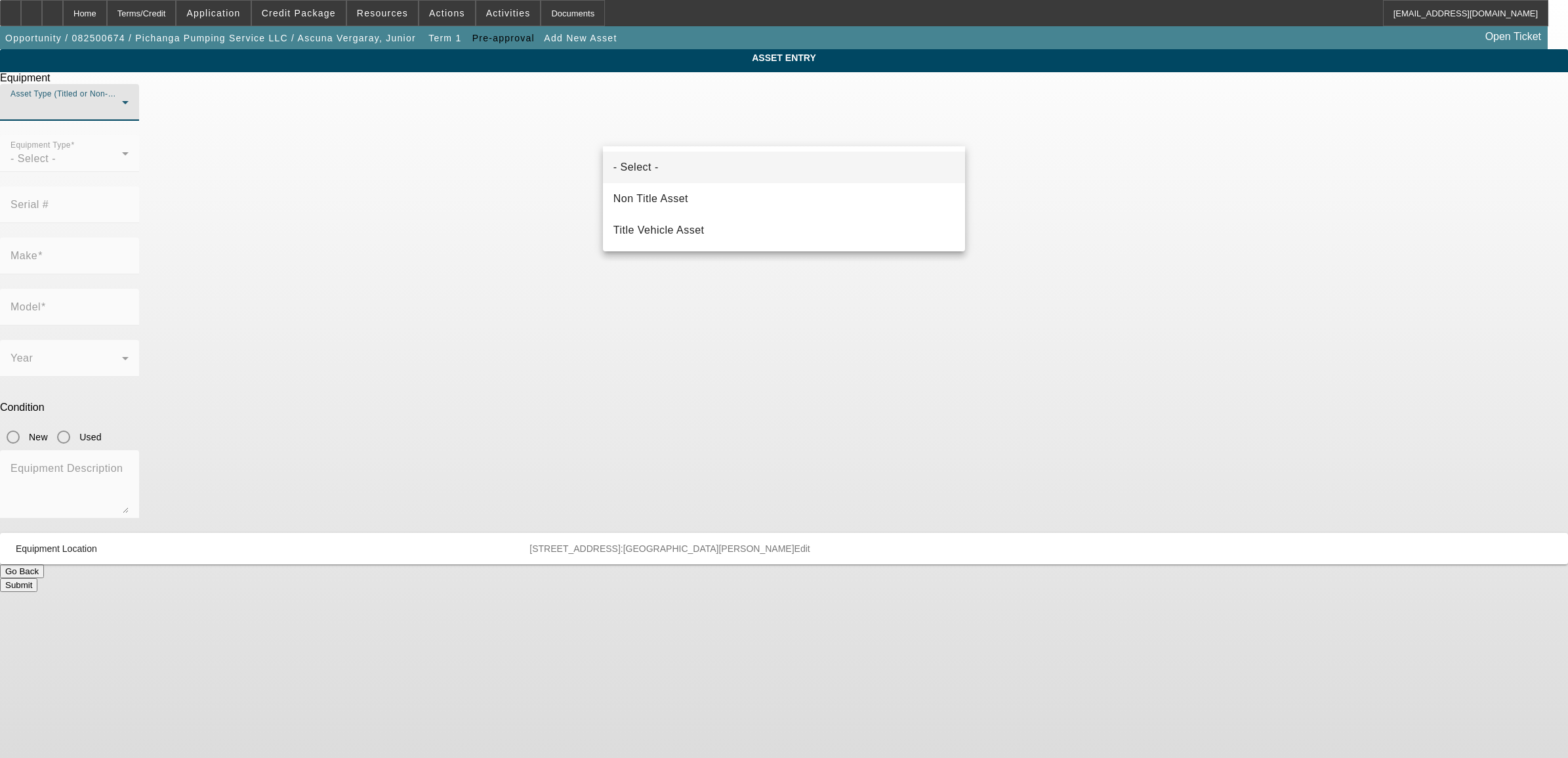
drag, startPoint x: 1196, startPoint y: 210, endPoint x: 1175, endPoint y: 211, distance: 21.0
click at [1188, 211] on div at bounding box center [784, 379] width 1568 height 758
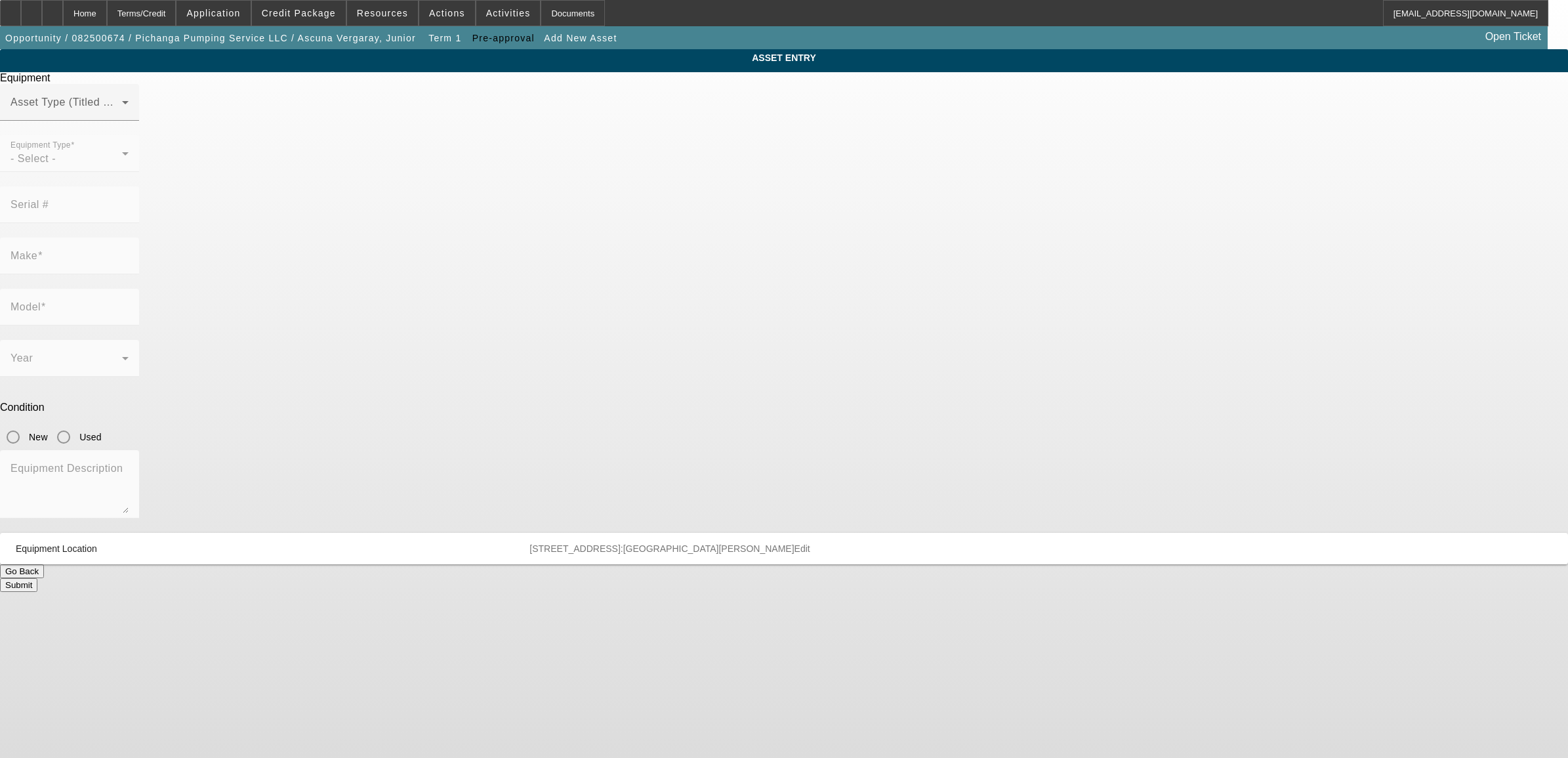
click at [139, 186] on mat-form-field "Equipment Type - Select -" at bounding box center [69, 160] width 139 height 51
click at [129, 118] on div "Asset Type (Titled or Non-Titled)" at bounding box center [69, 102] width 118 height 37
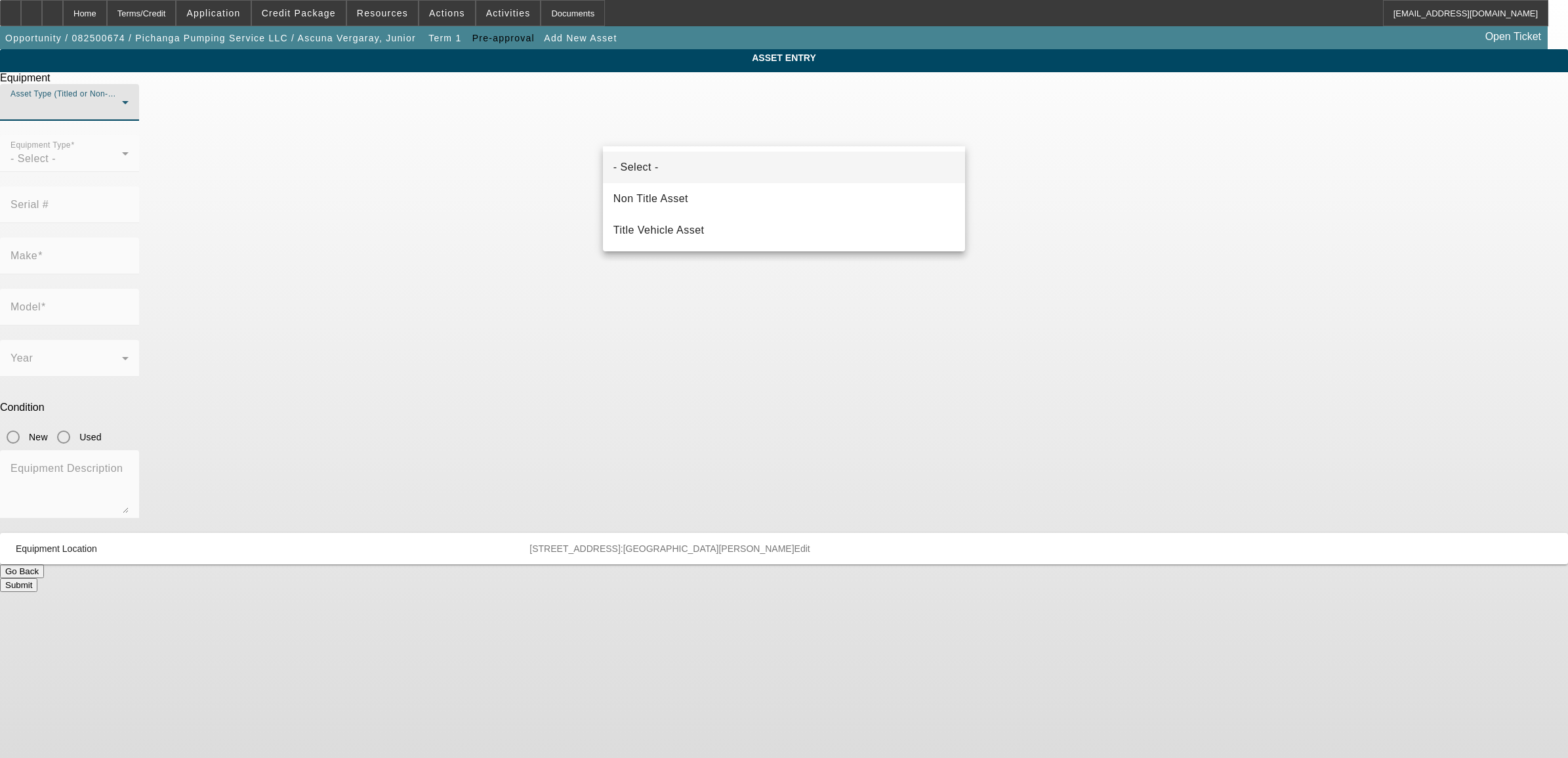
click at [1099, 243] on div at bounding box center [784, 379] width 1568 height 758
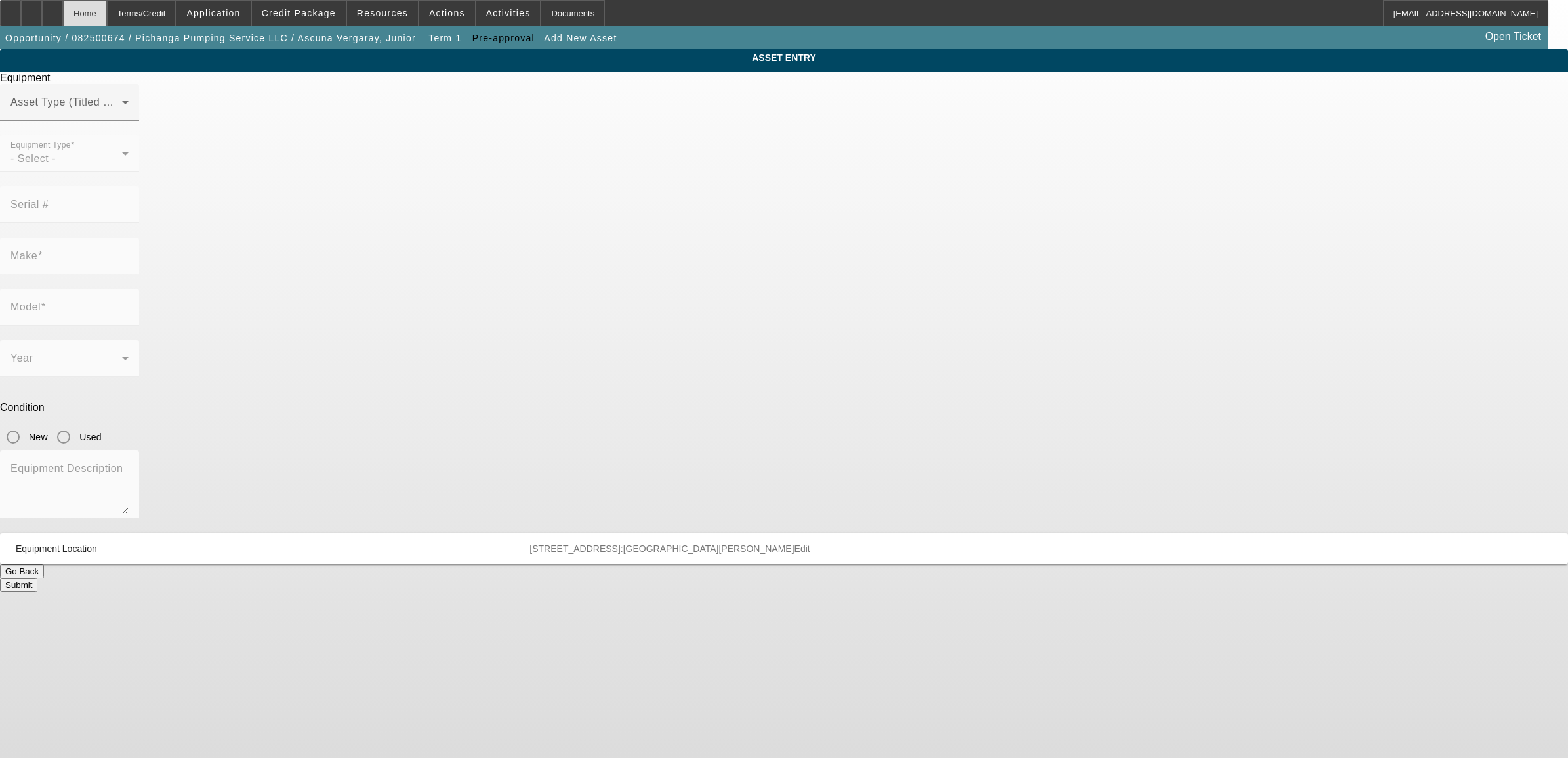
click at [107, 11] on div "Home" at bounding box center [85, 13] width 44 height 26
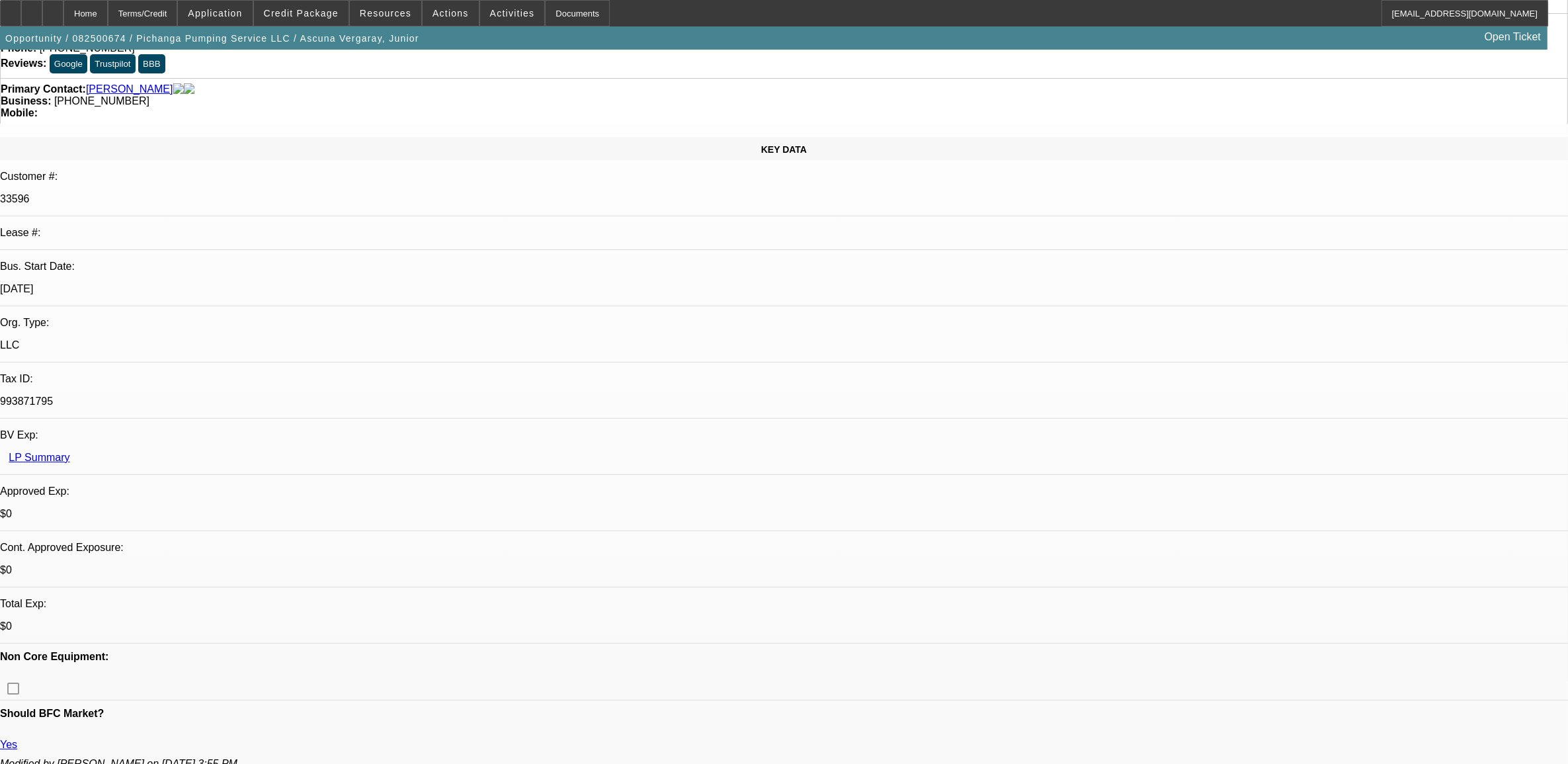
select select "0"
select select "2"
select select "0.1"
select select "4"
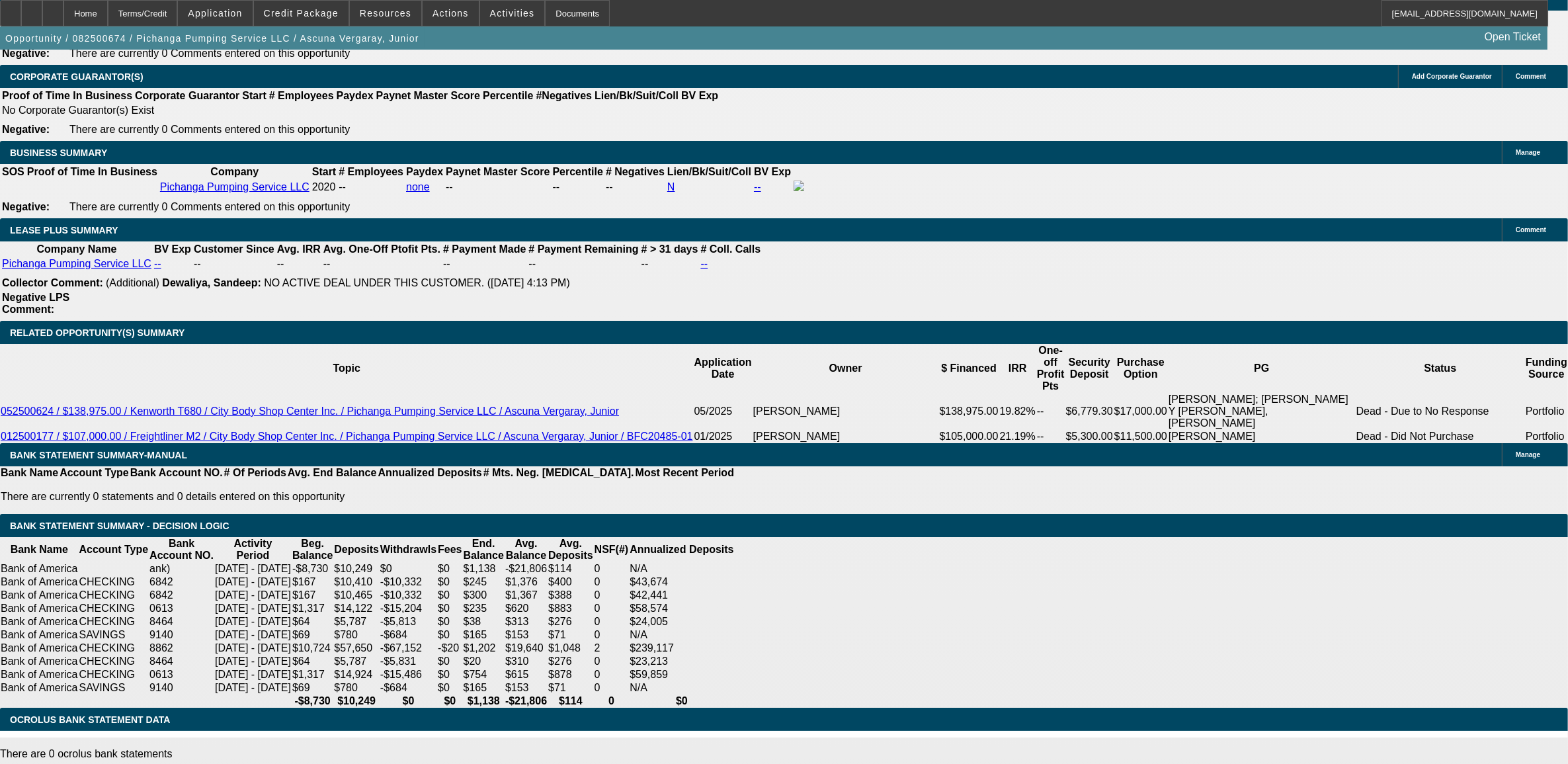
scroll to position [2066, 0]
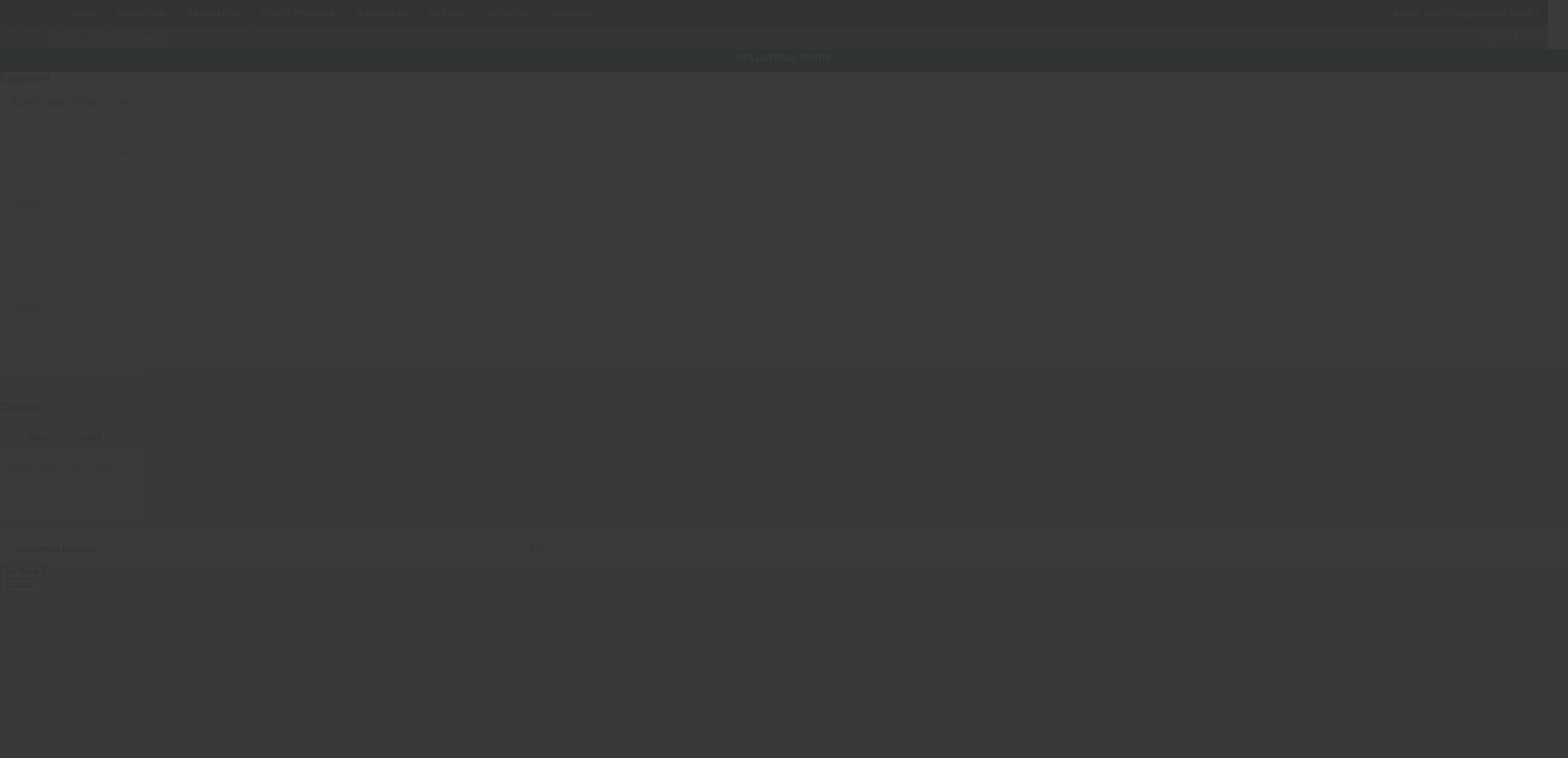
type input "[STREET_ADDRESS]"
type input "Mountain View"
type input "94043"
type input "Santa [PERSON_NAME]"
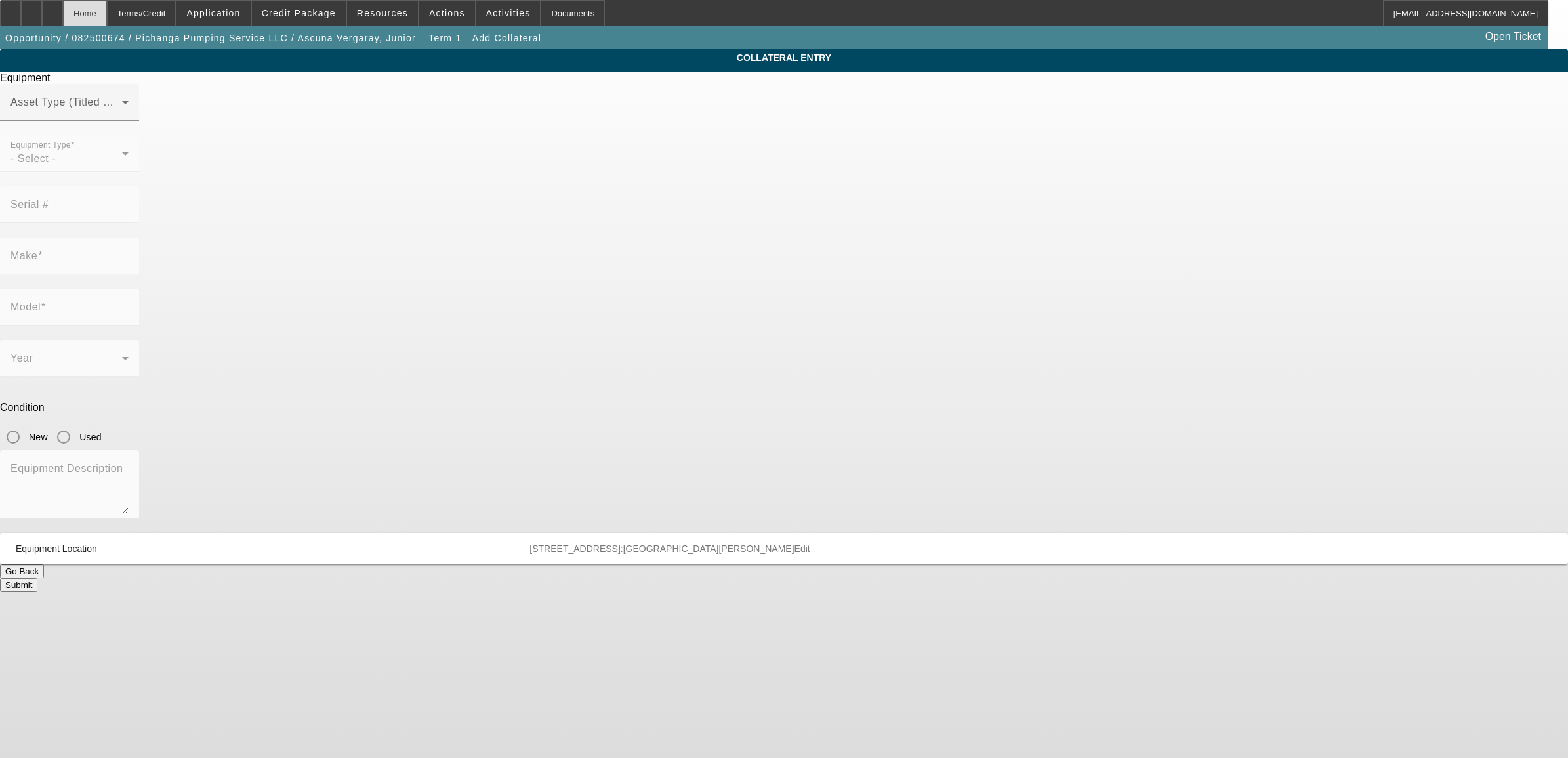
click at [107, 18] on div "Home" at bounding box center [85, 13] width 44 height 26
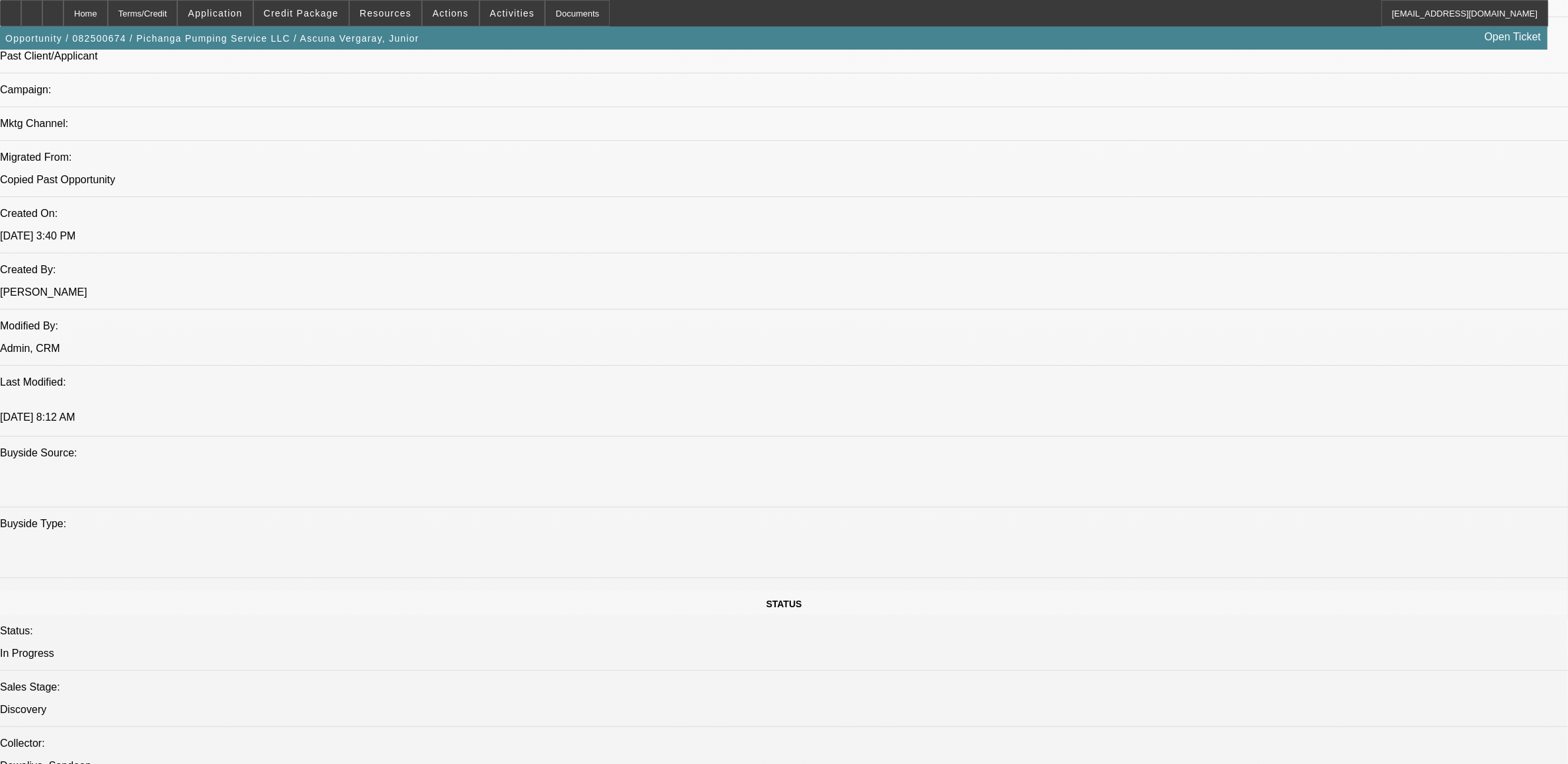
select select "0"
select select "2"
select select "0.1"
select select "4"
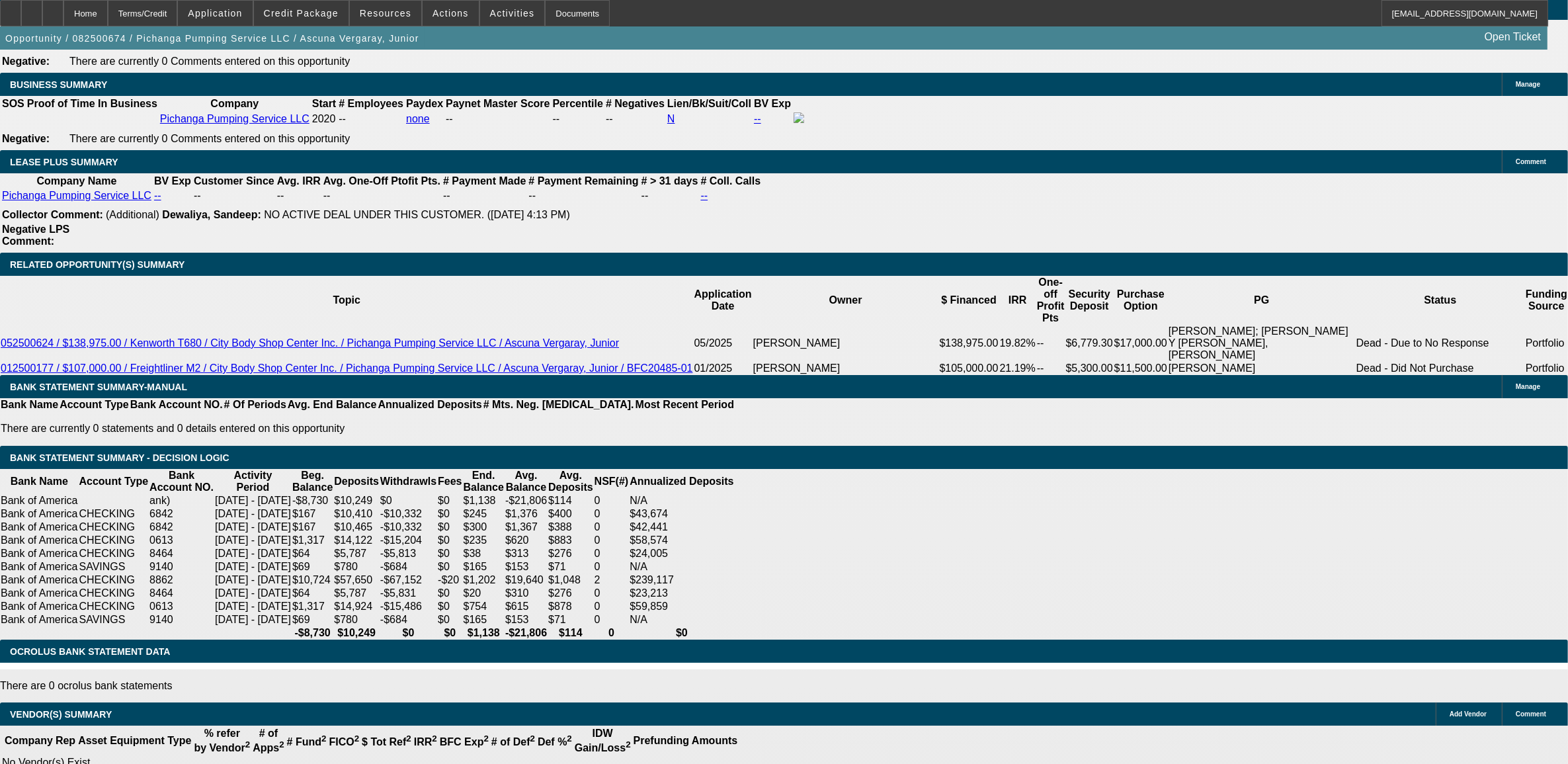
scroll to position [2142, 0]
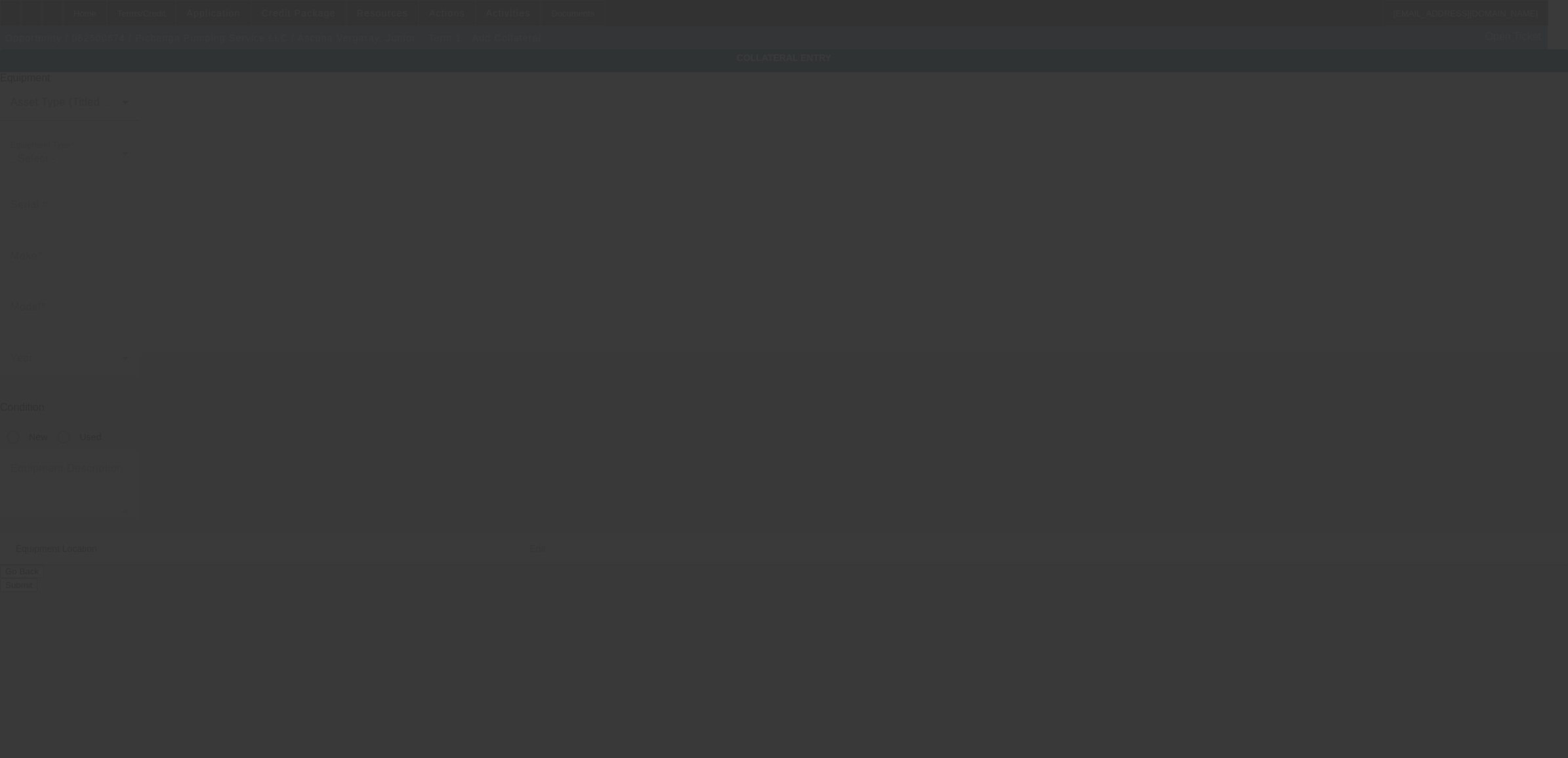
type input "[STREET_ADDRESS]"
type input "Mountain View"
type input "94043"
type input "Santa [PERSON_NAME]"
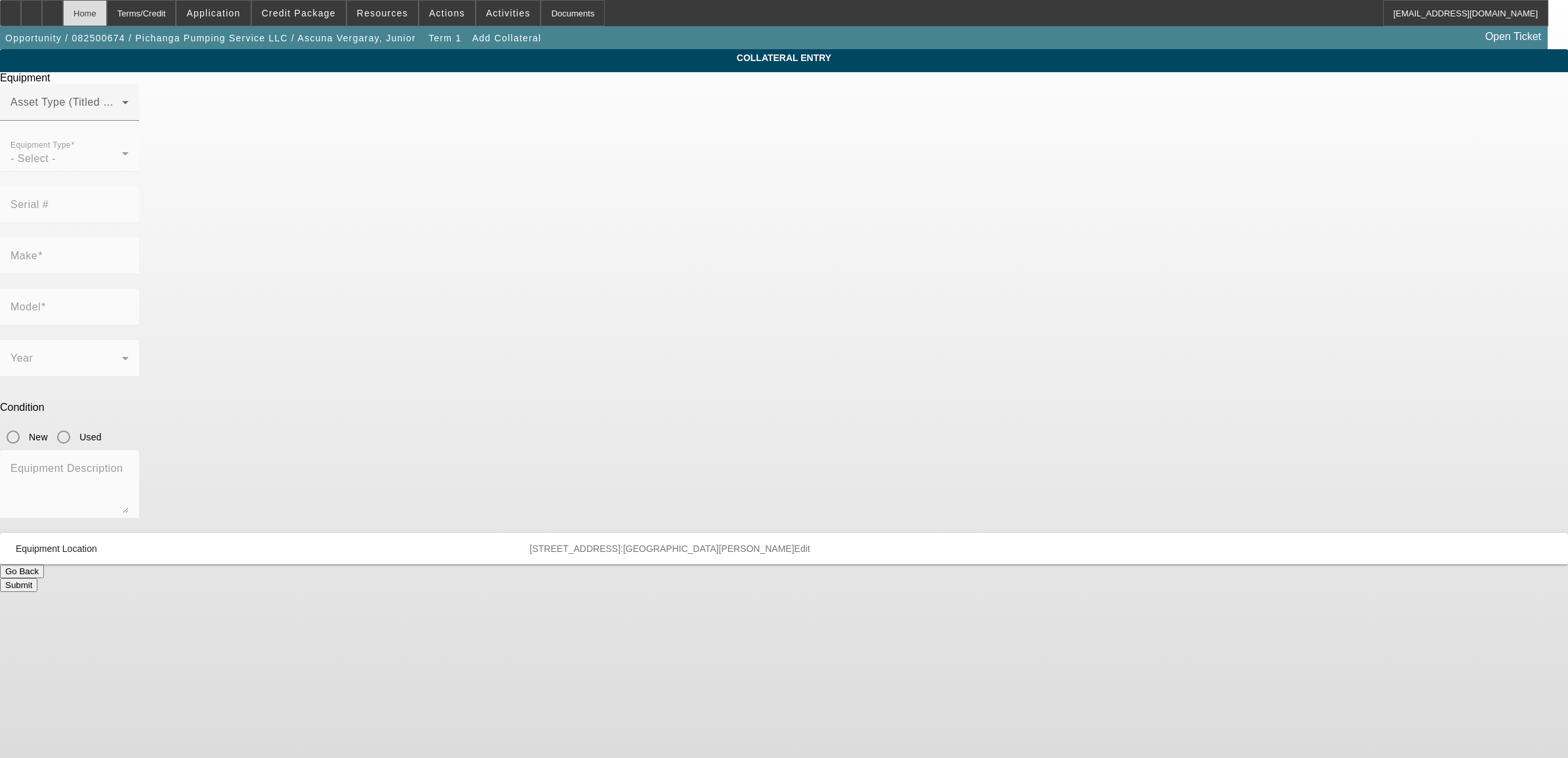
click at [107, 14] on div "Home" at bounding box center [85, 13] width 44 height 26
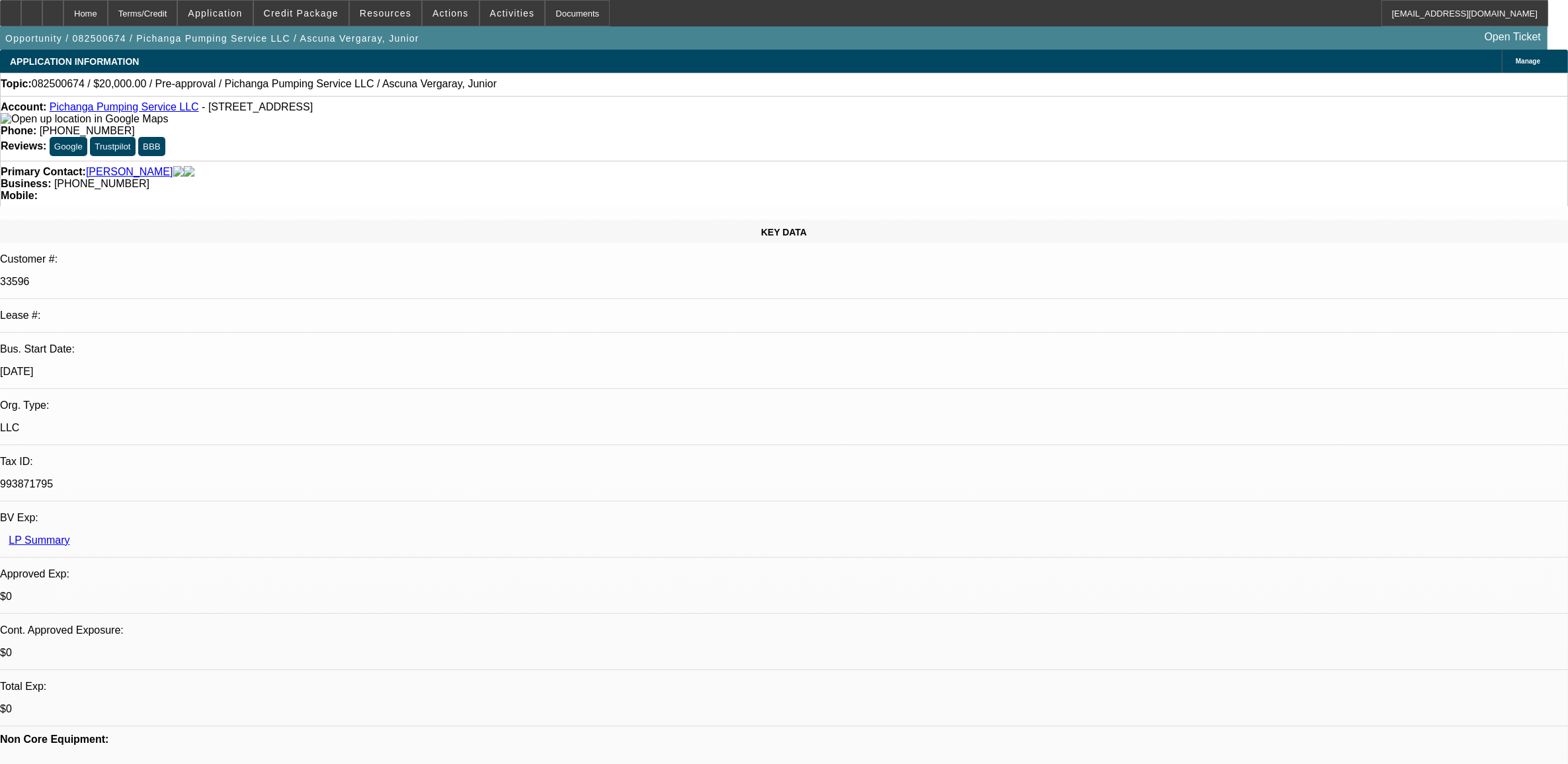
select select "0"
select select "2"
select select "0.1"
select select "4"
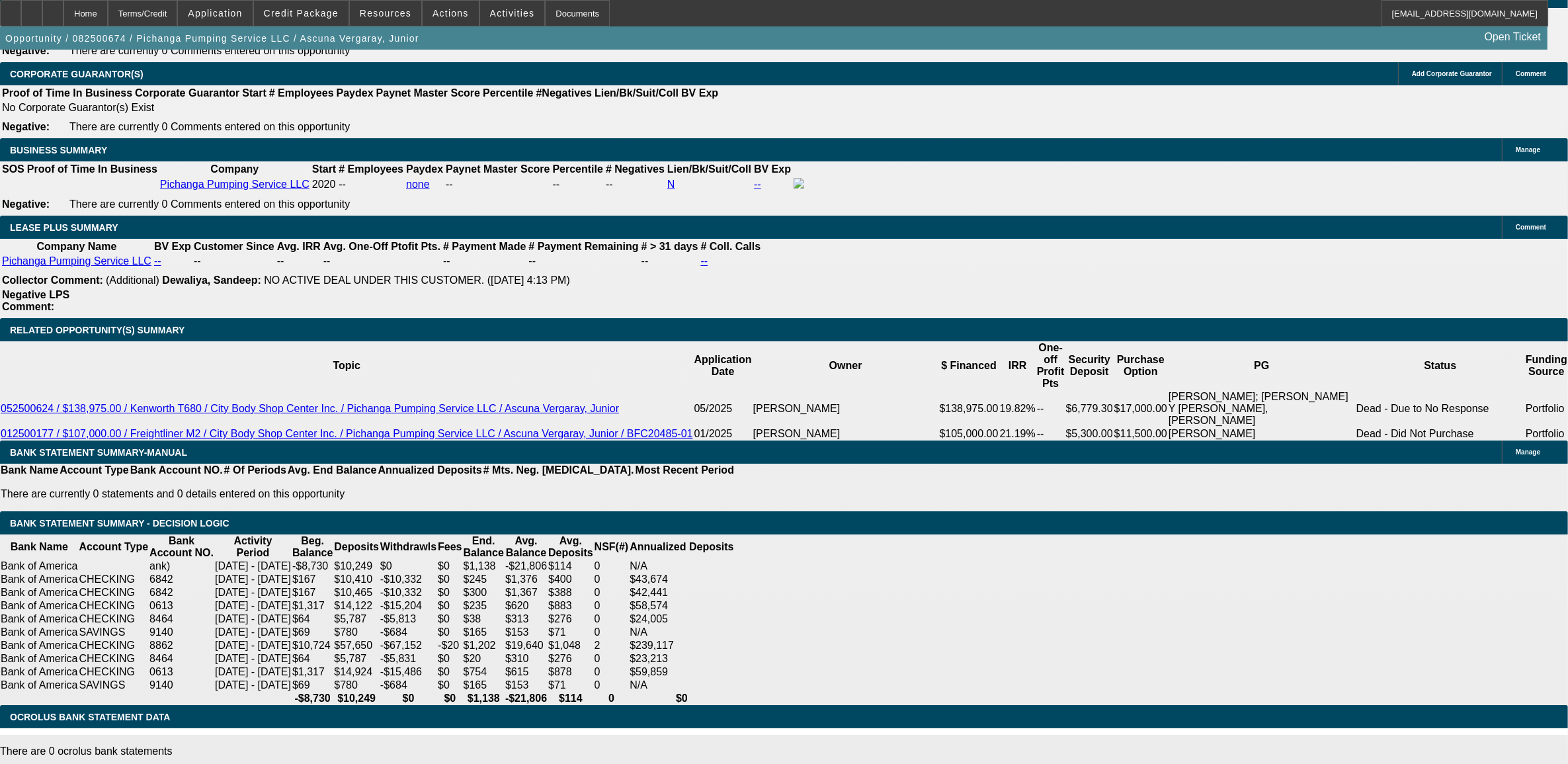
scroll to position [2066, 0]
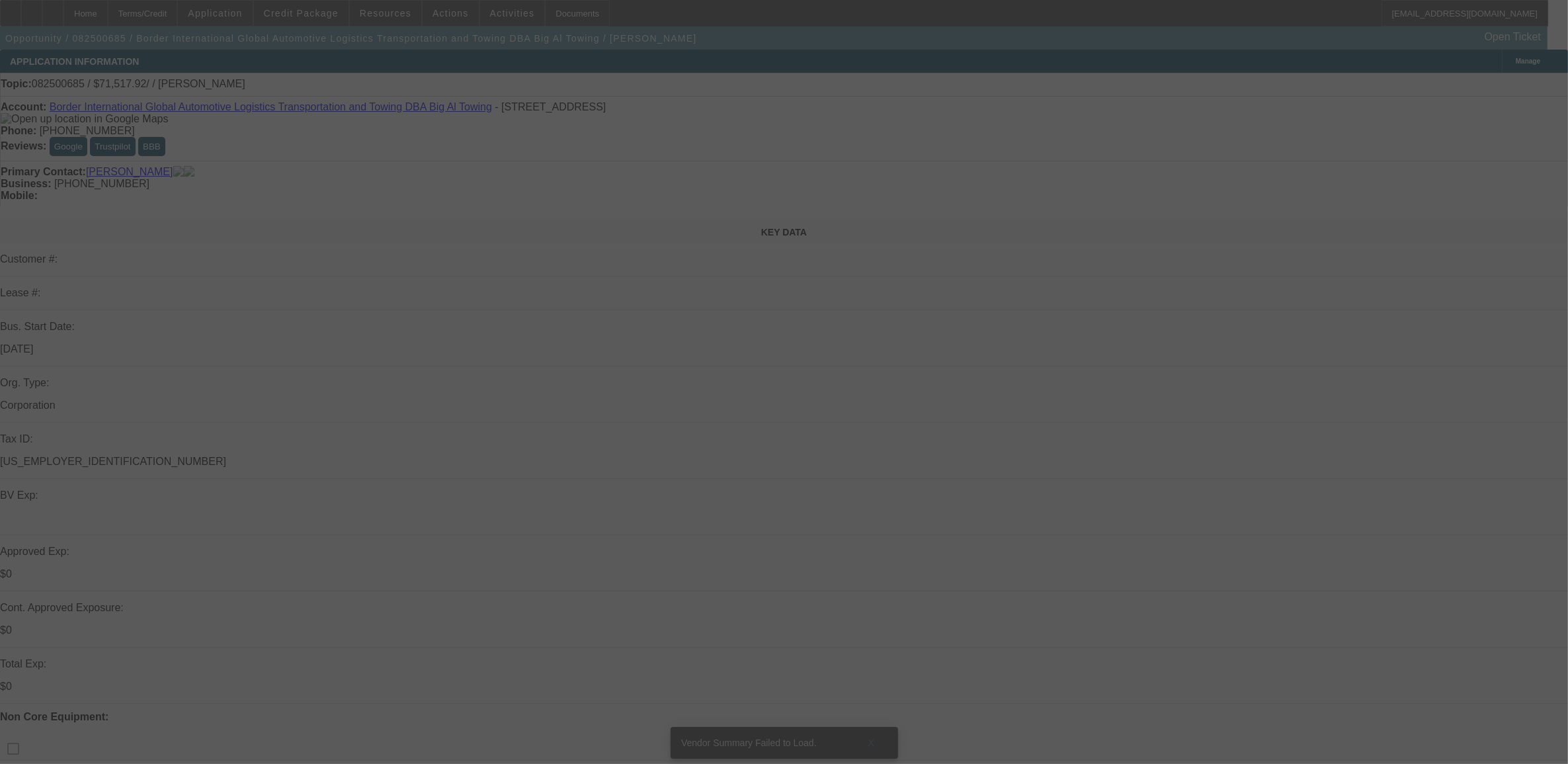
select select "0"
select select "2"
select select "0.1"
select select "4"
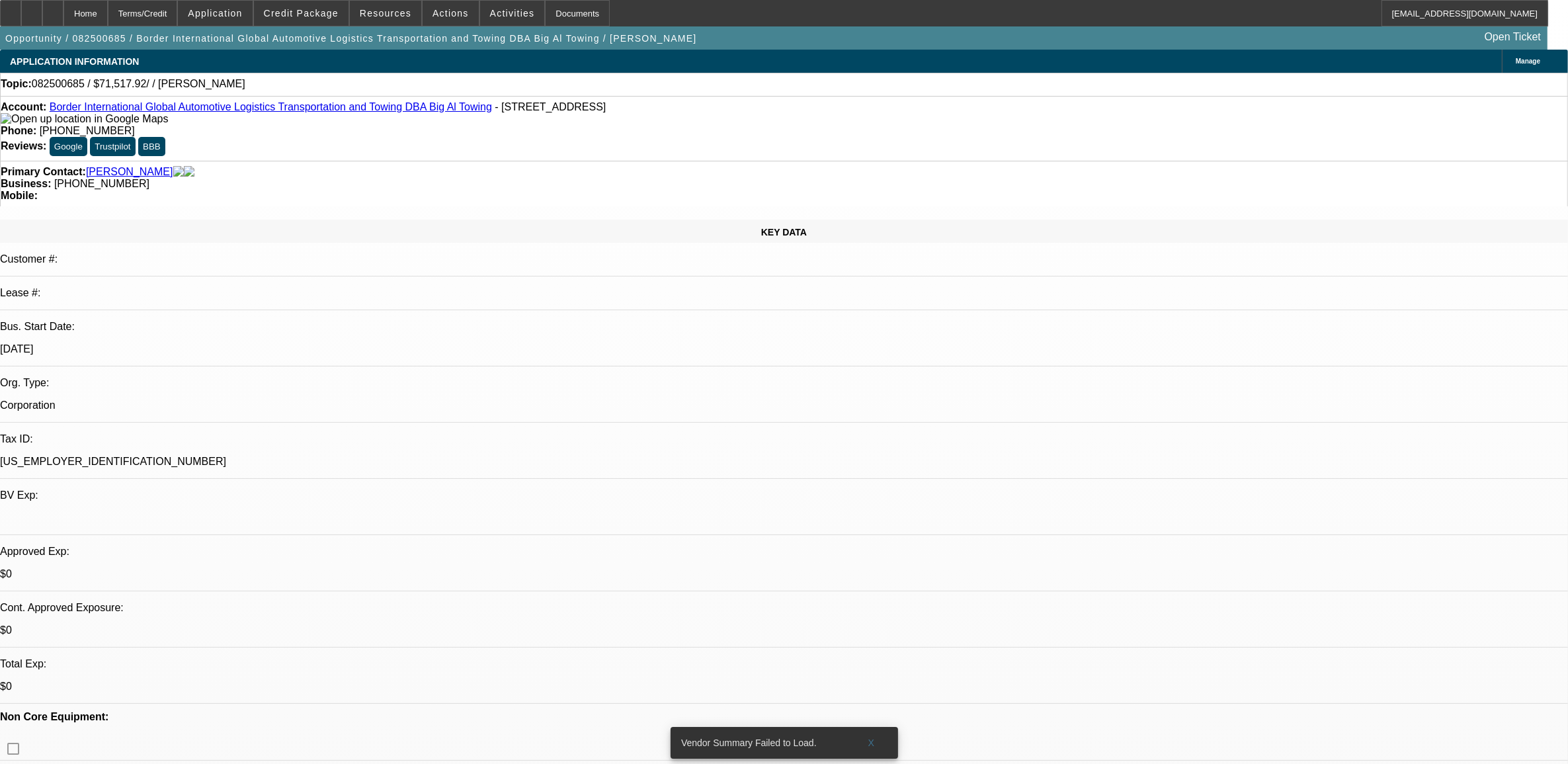
drag, startPoint x: 873, startPoint y: 730, endPoint x: 920, endPoint y: 641, distance: 100.6
click at [873, 737] on span "X" at bounding box center [871, 742] width 7 height 11
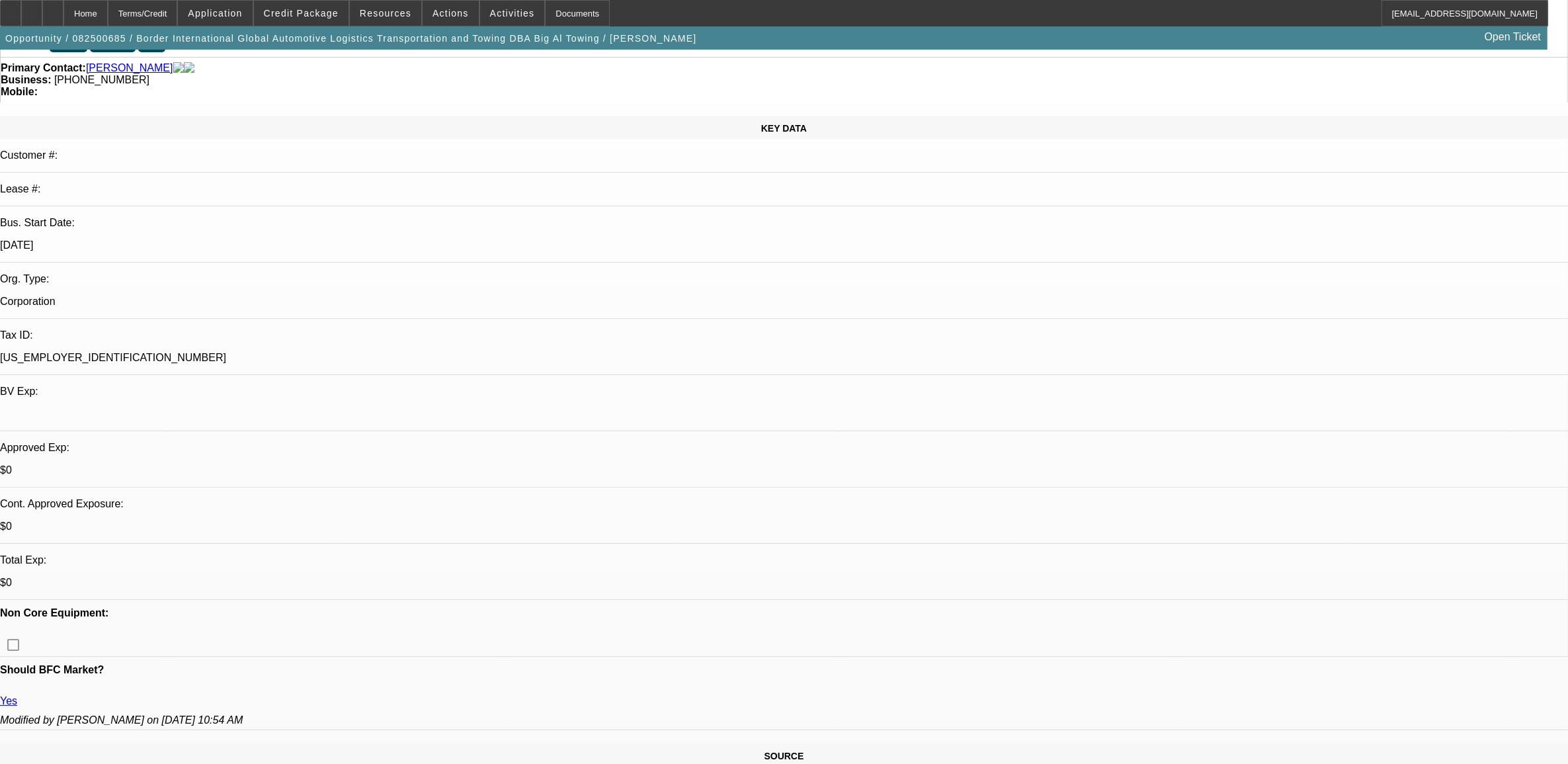
scroll to position [83, 0]
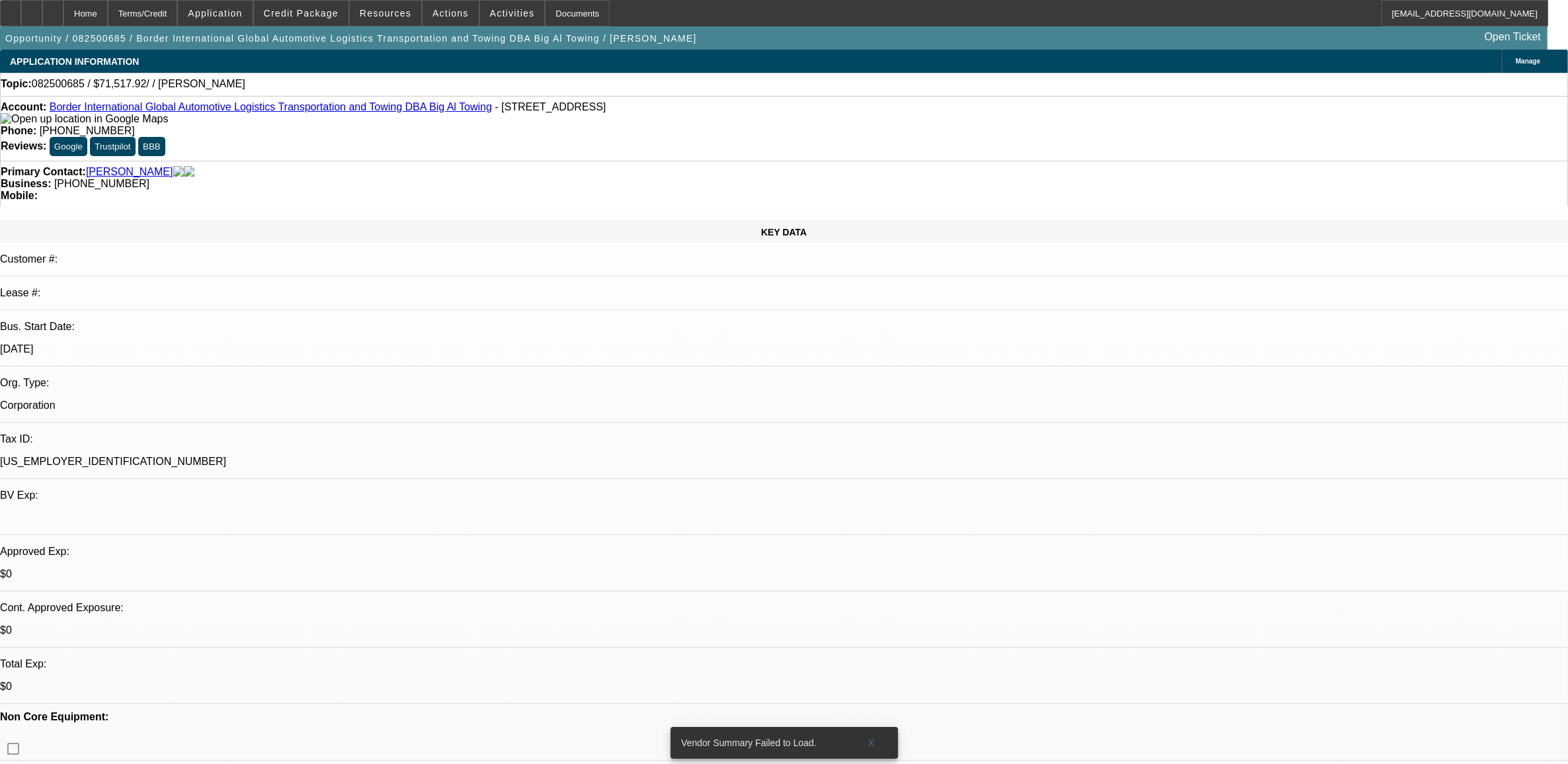
select select "0"
select select "2"
select select "0.1"
select select "4"
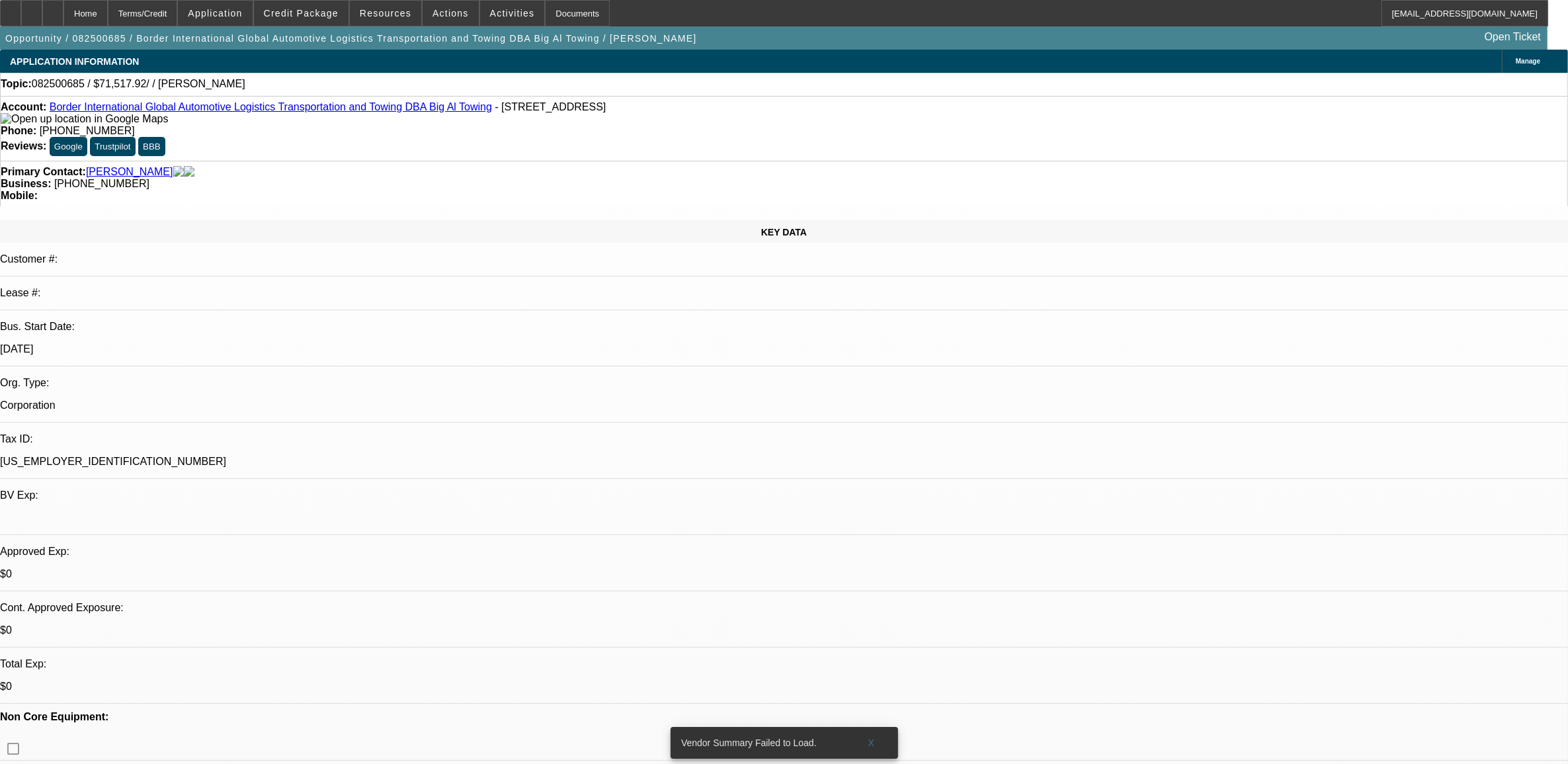
drag, startPoint x: 874, startPoint y: 735, endPoint x: 1181, endPoint y: 526, distance: 371.4
click at [878, 734] on span at bounding box center [872, 742] width 43 height 32
